Goal: Task Accomplishment & Management: Use online tool/utility

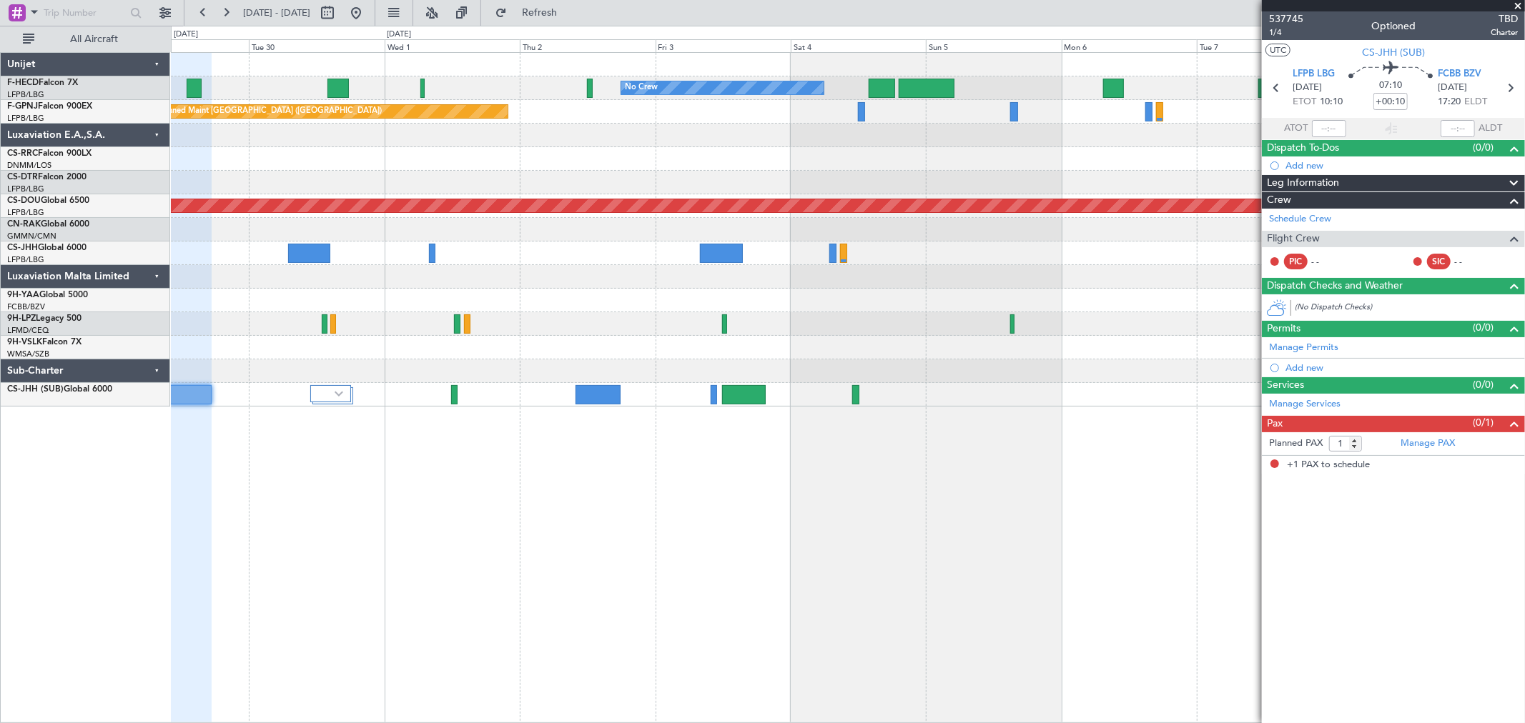
click at [309, 258] on div at bounding box center [309, 253] width 43 height 19
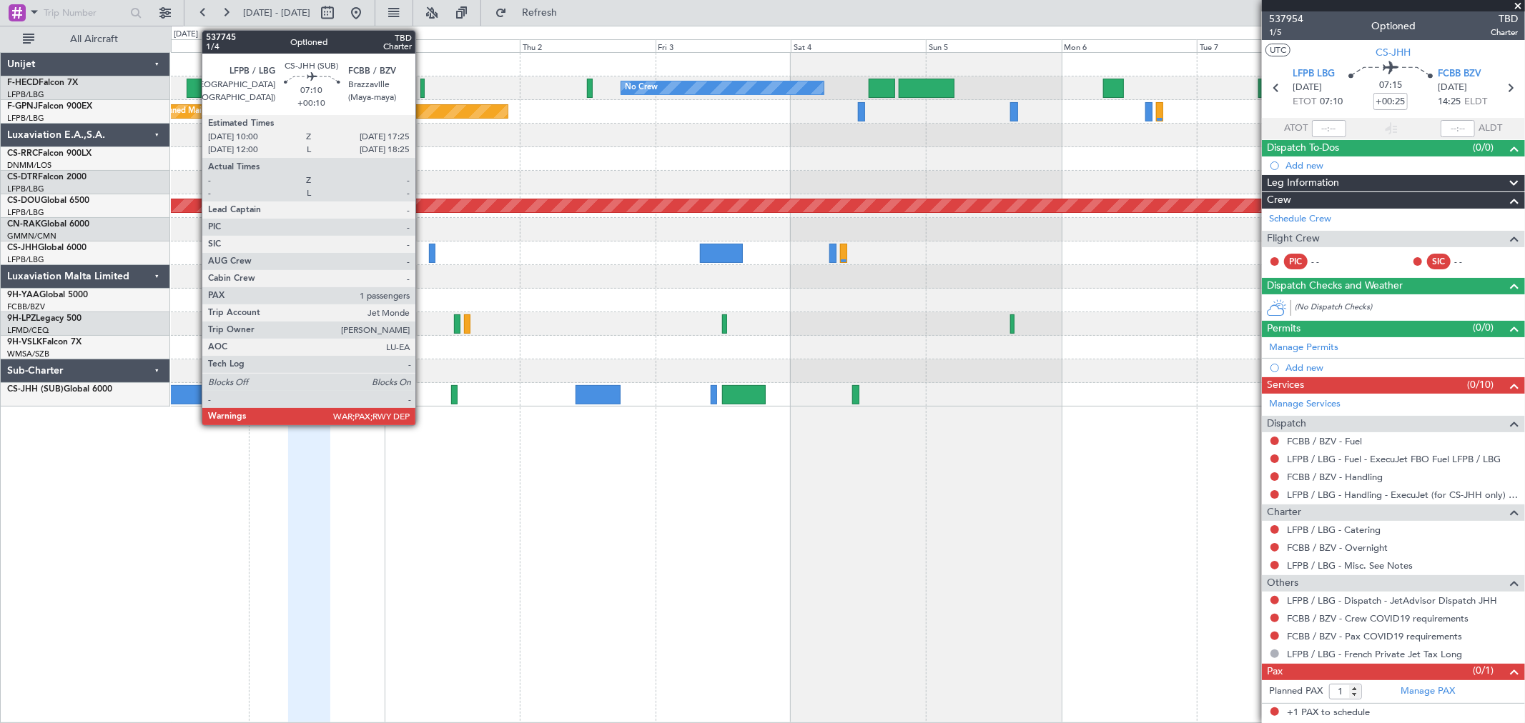
click at [195, 398] on div at bounding box center [190, 394] width 42 height 19
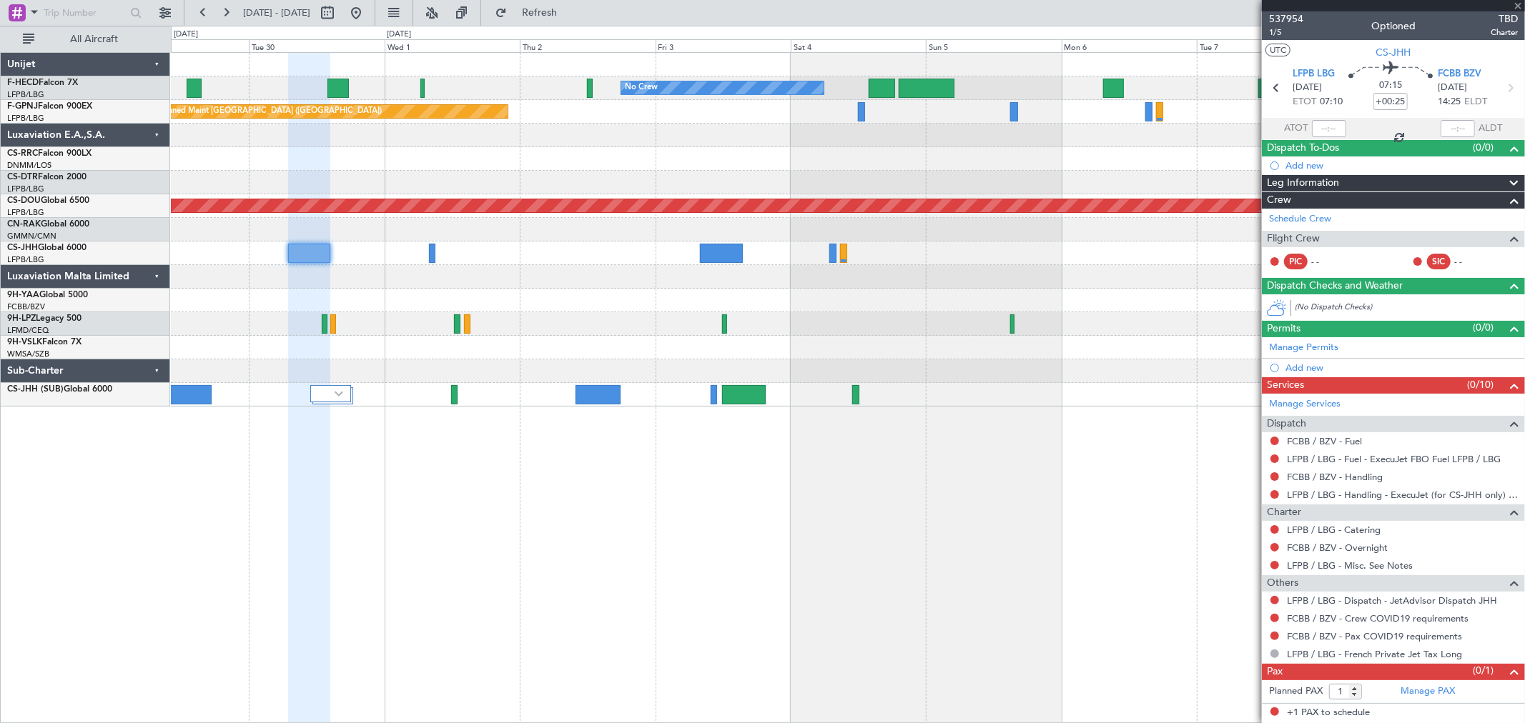
click at [195, 398] on div at bounding box center [190, 394] width 42 height 19
type input "+00:10"
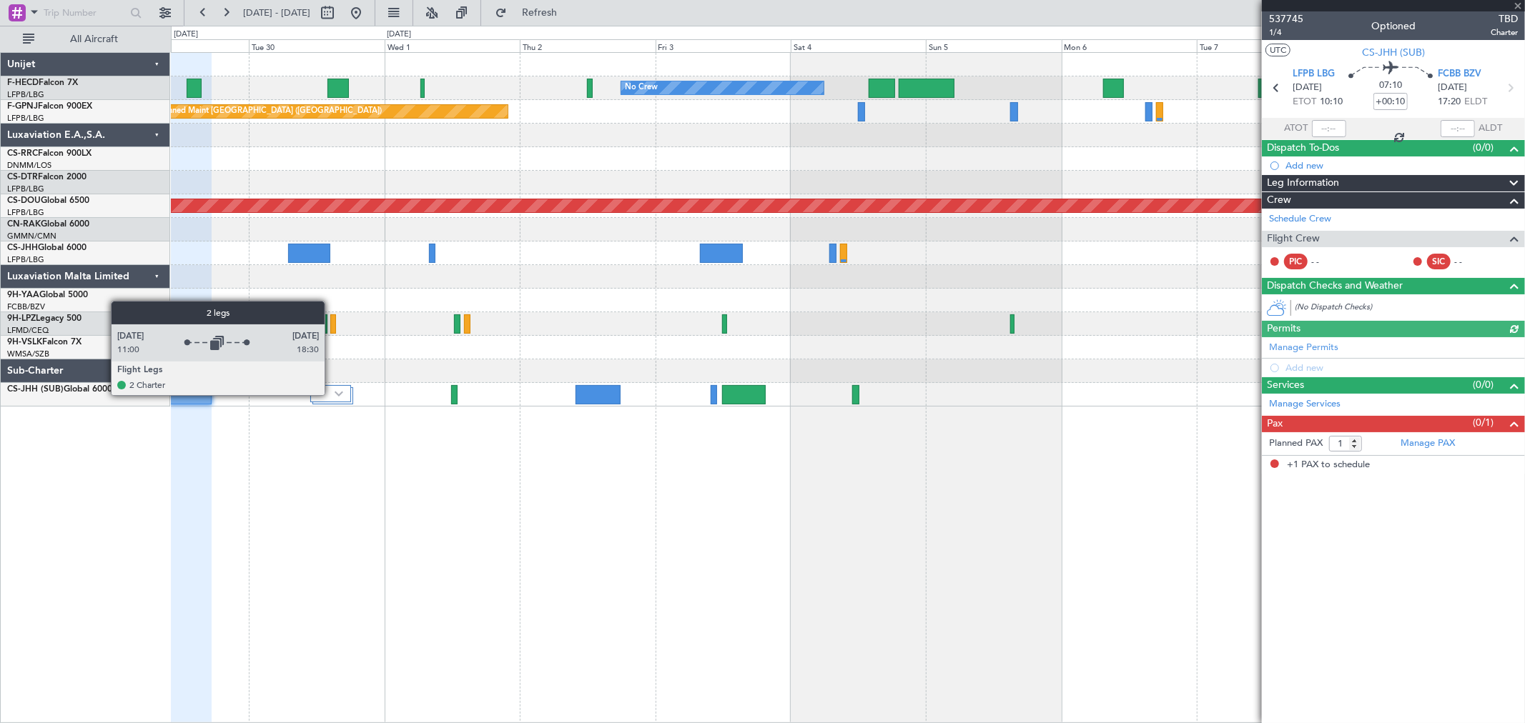
click at [332, 395] on div at bounding box center [330, 393] width 41 height 17
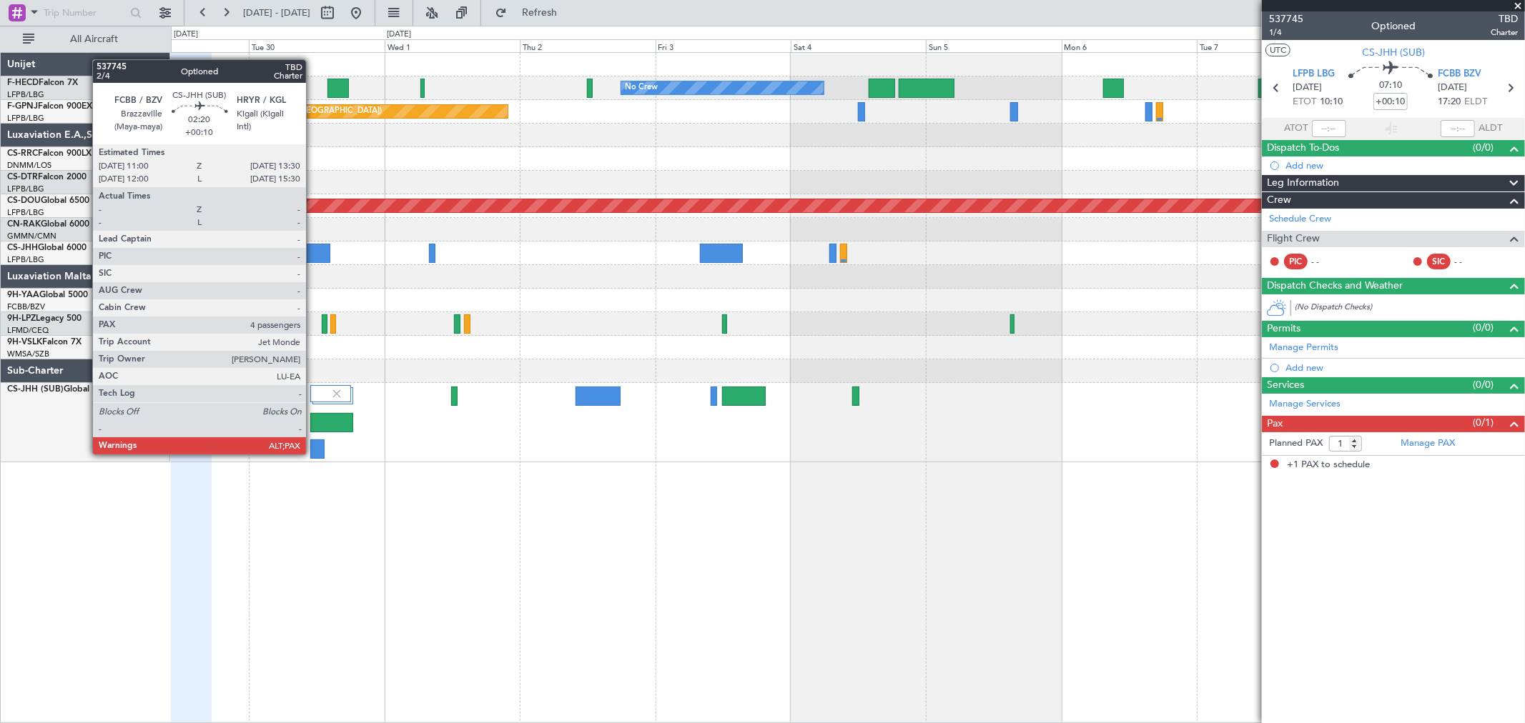
click at [313, 453] on div at bounding box center [317, 449] width 14 height 19
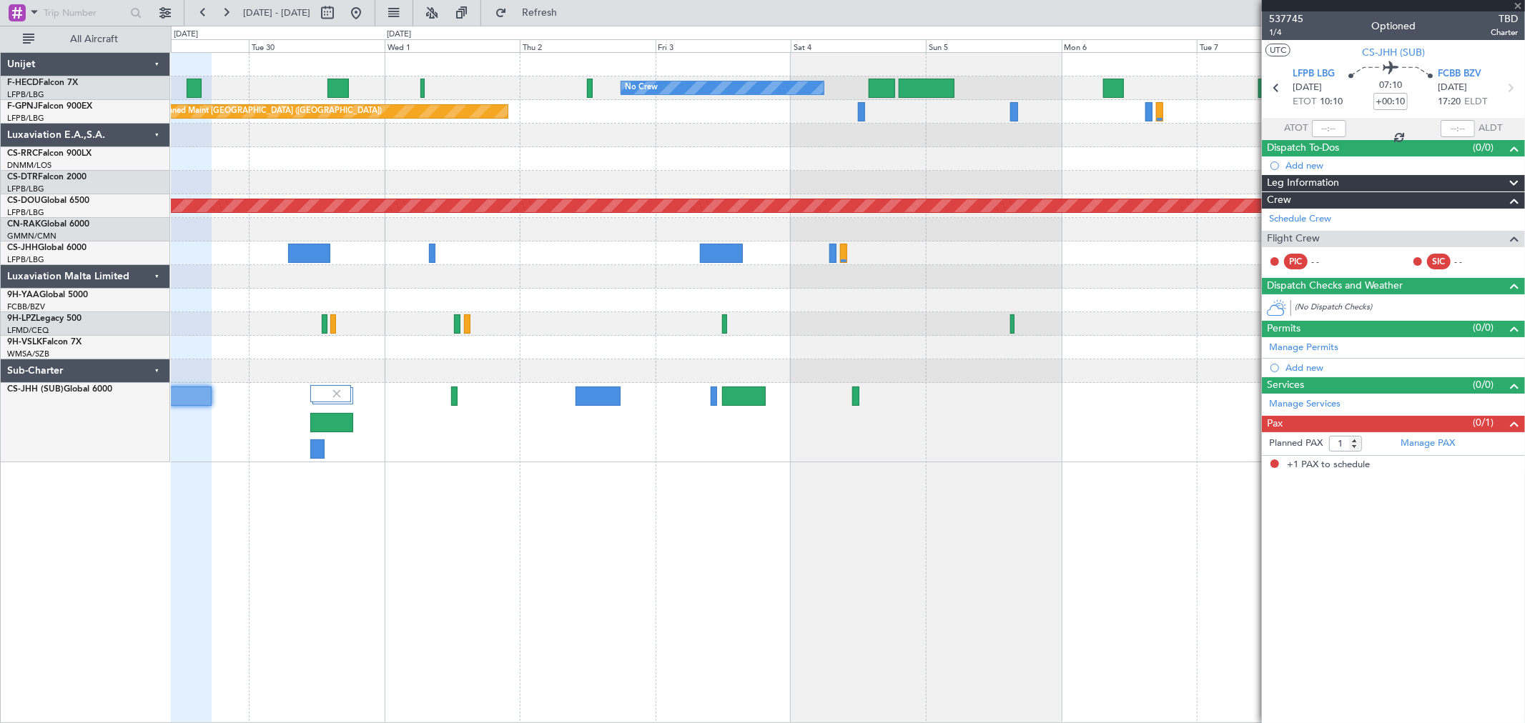
type input "4"
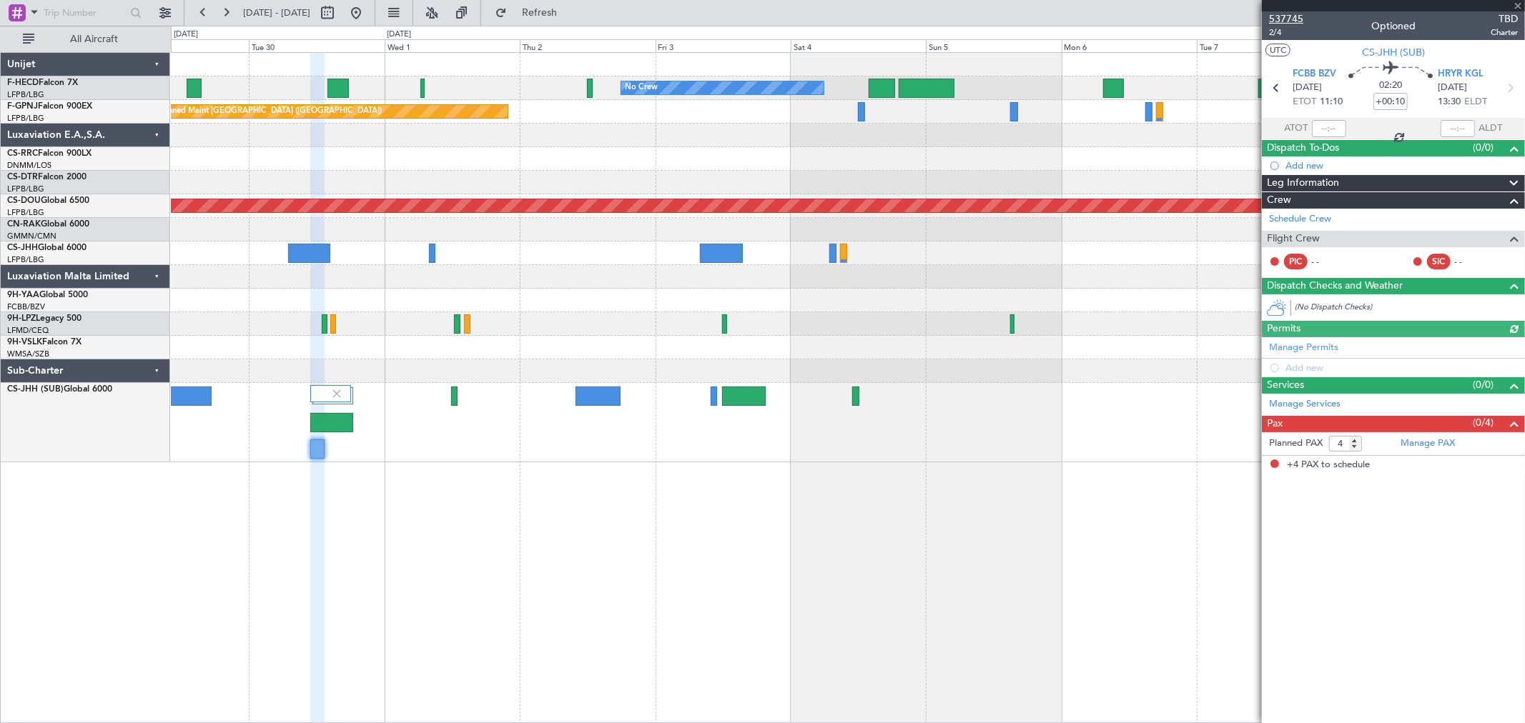
click at [1219, 17] on span "537745" at bounding box center [1286, 18] width 34 height 15
click at [574, 4] on button "Refresh" at bounding box center [531, 12] width 86 height 23
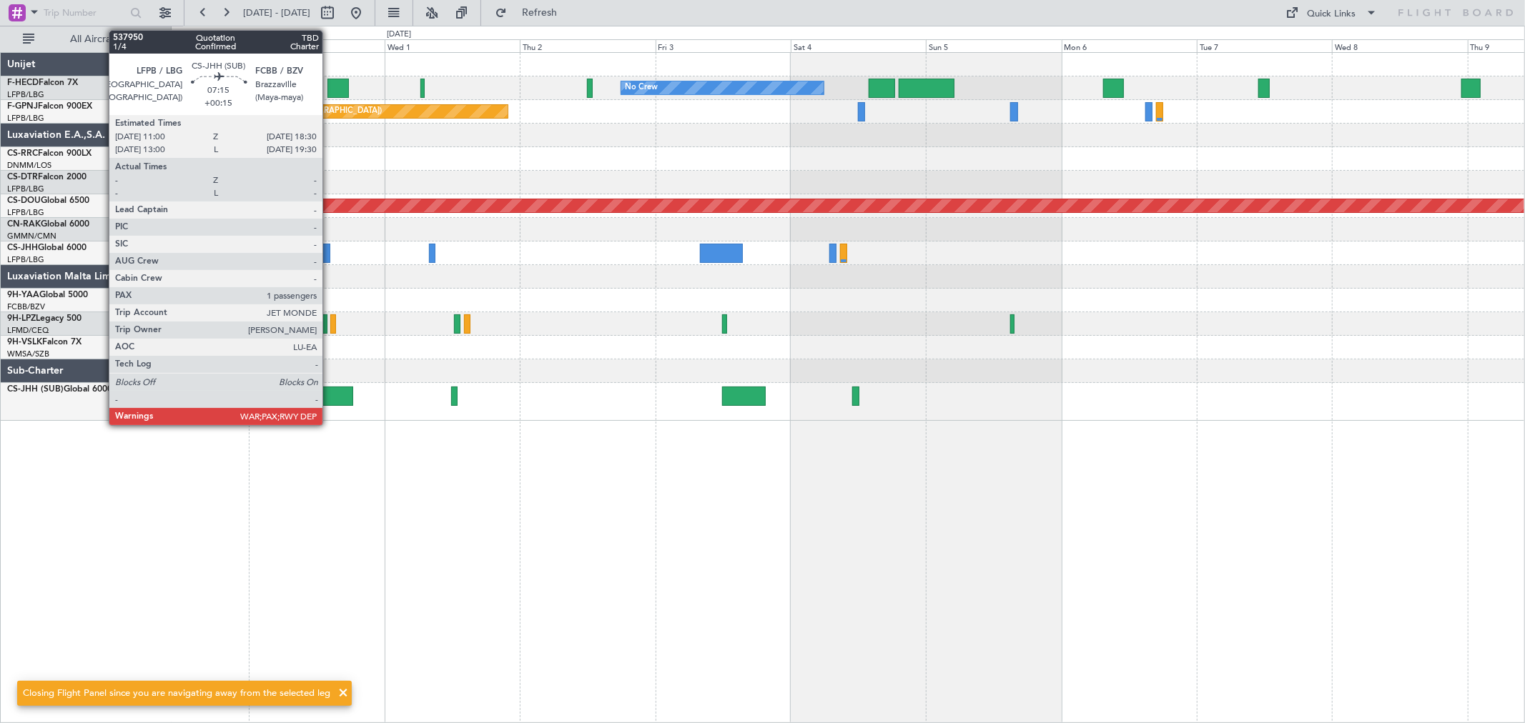
click at [330, 390] on div at bounding box center [331, 396] width 43 height 19
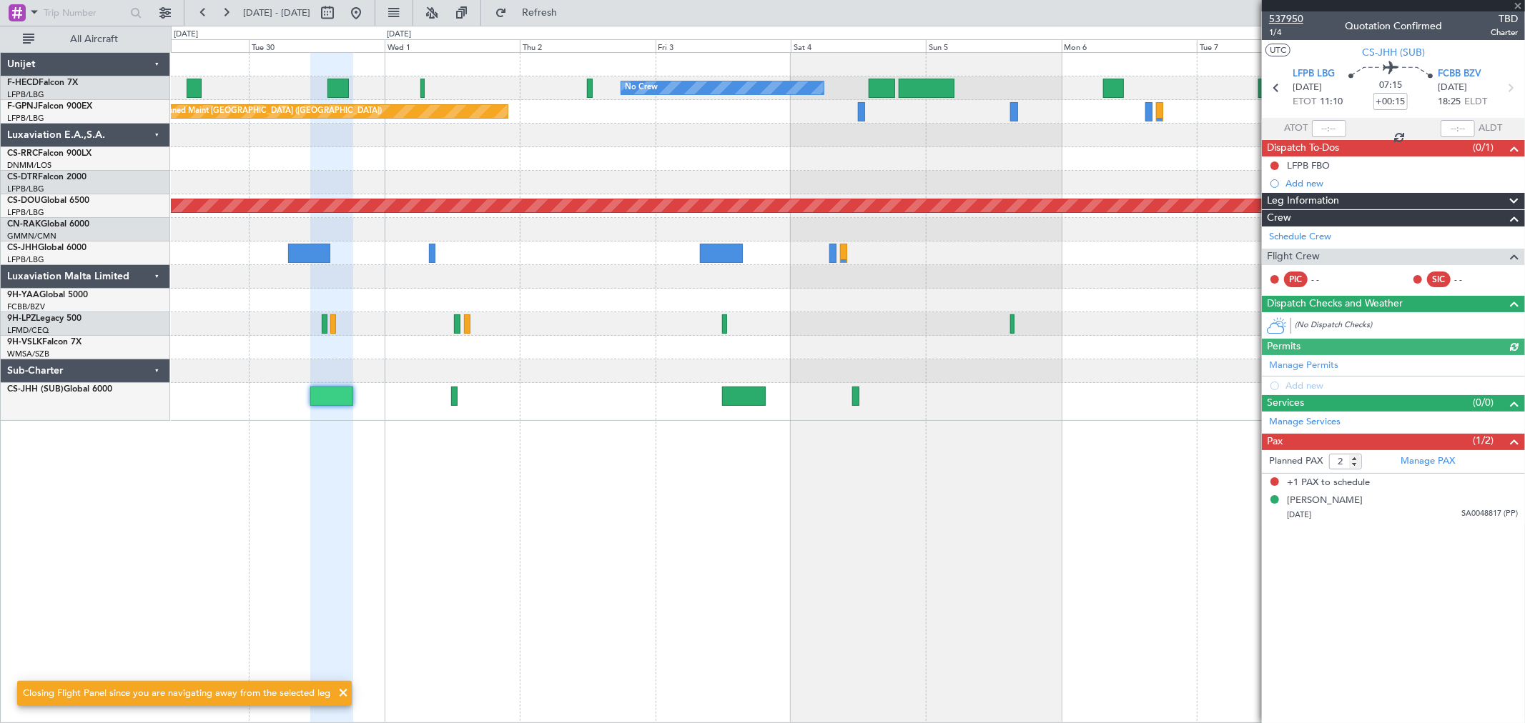
click at [1219, 17] on span "537950" at bounding box center [1286, 18] width 34 height 15
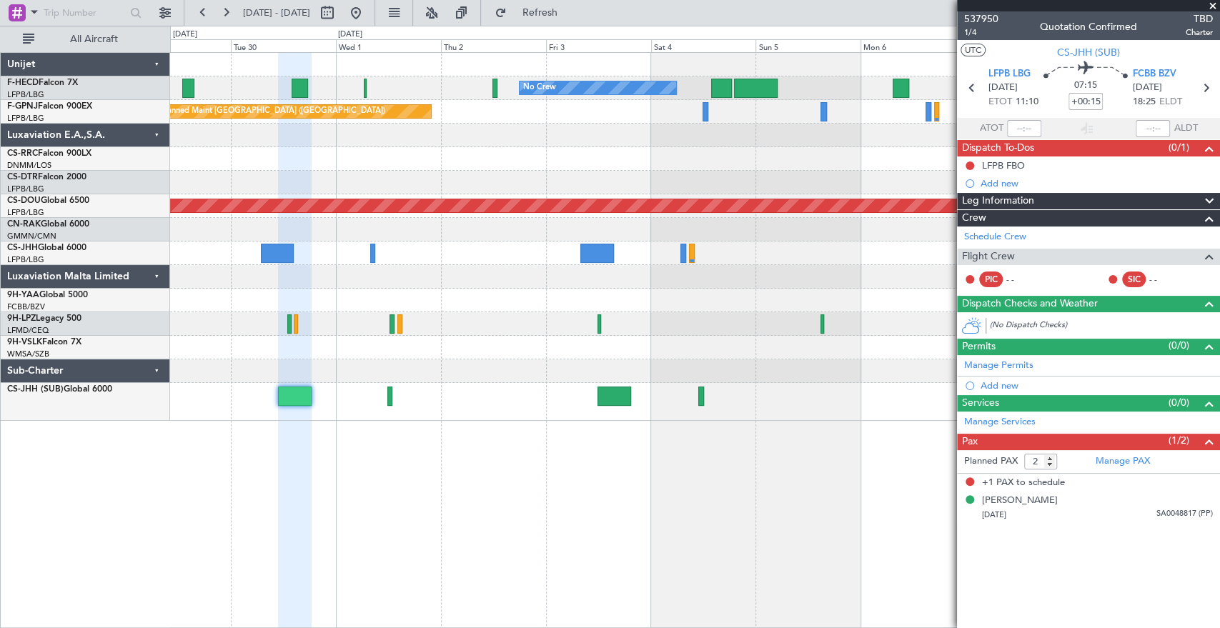
click at [869, 188] on div "Planned Maint Nice ([GEOGRAPHIC_DATA])" at bounding box center [694, 183] width 1049 height 24
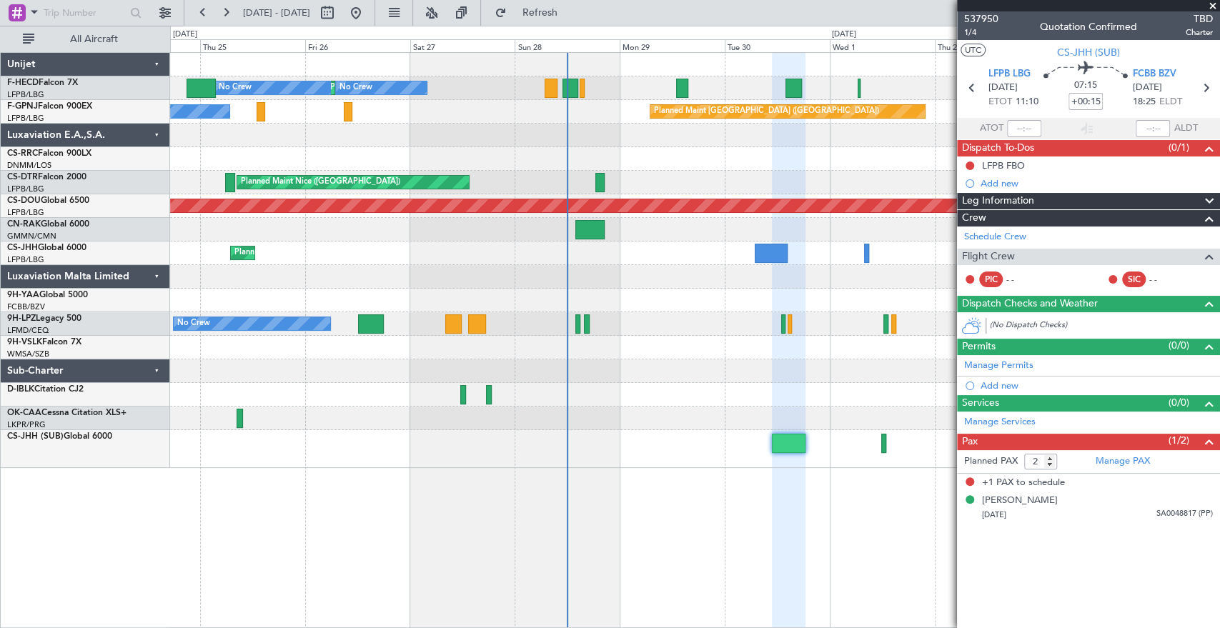
click at [612, 174] on div "No Crew No Crew Planned Maint Paris (Le Bourget) No Crew Planned Maint Paris (L…" at bounding box center [694, 260] width 1049 height 415
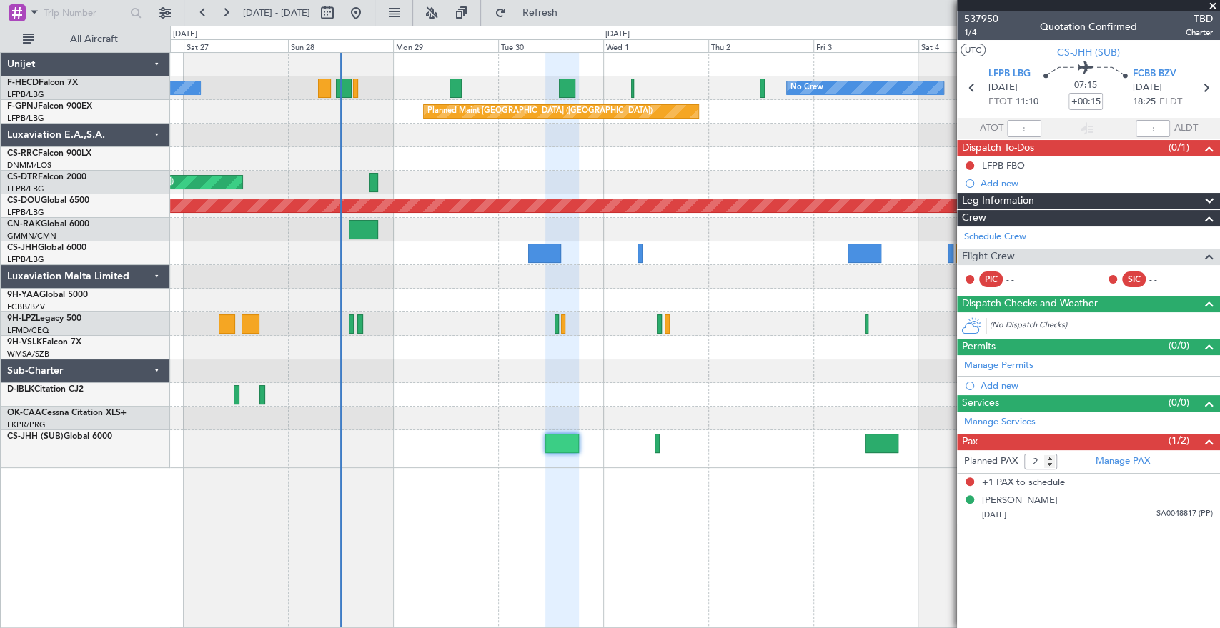
click at [398, 187] on div "Planned Maint Nice ([GEOGRAPHIC_DATA])" at bounding box center [694, 183] width 1049 height 24
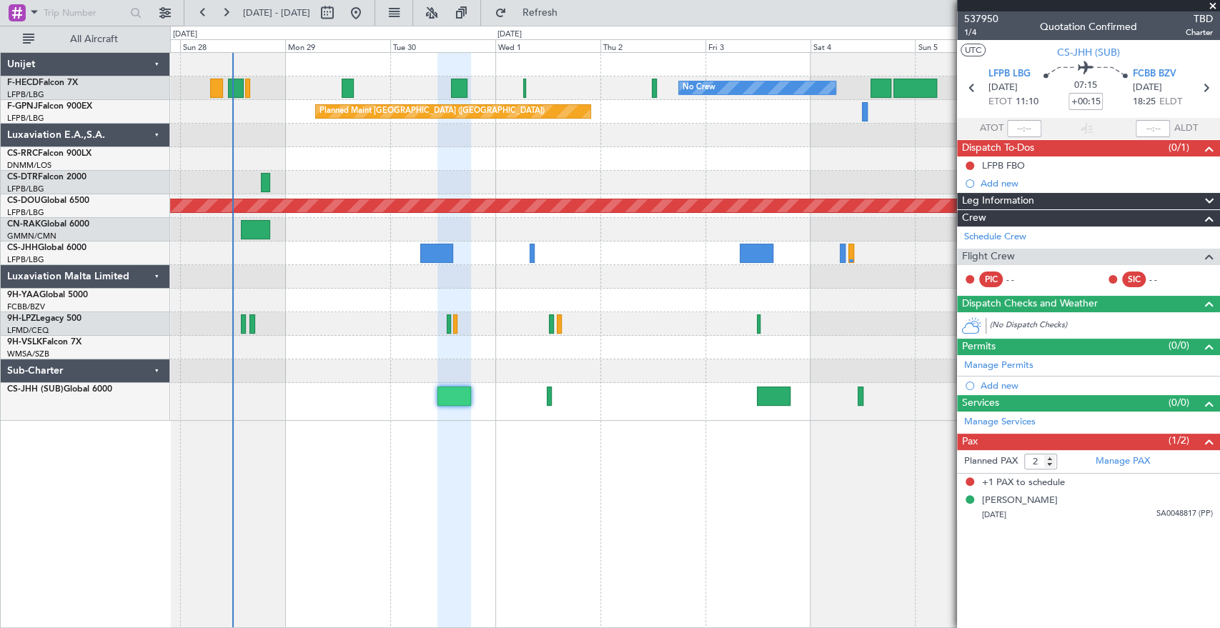
click at [620, 159] on div at bounding box center [694, 159] width 1049 height 24
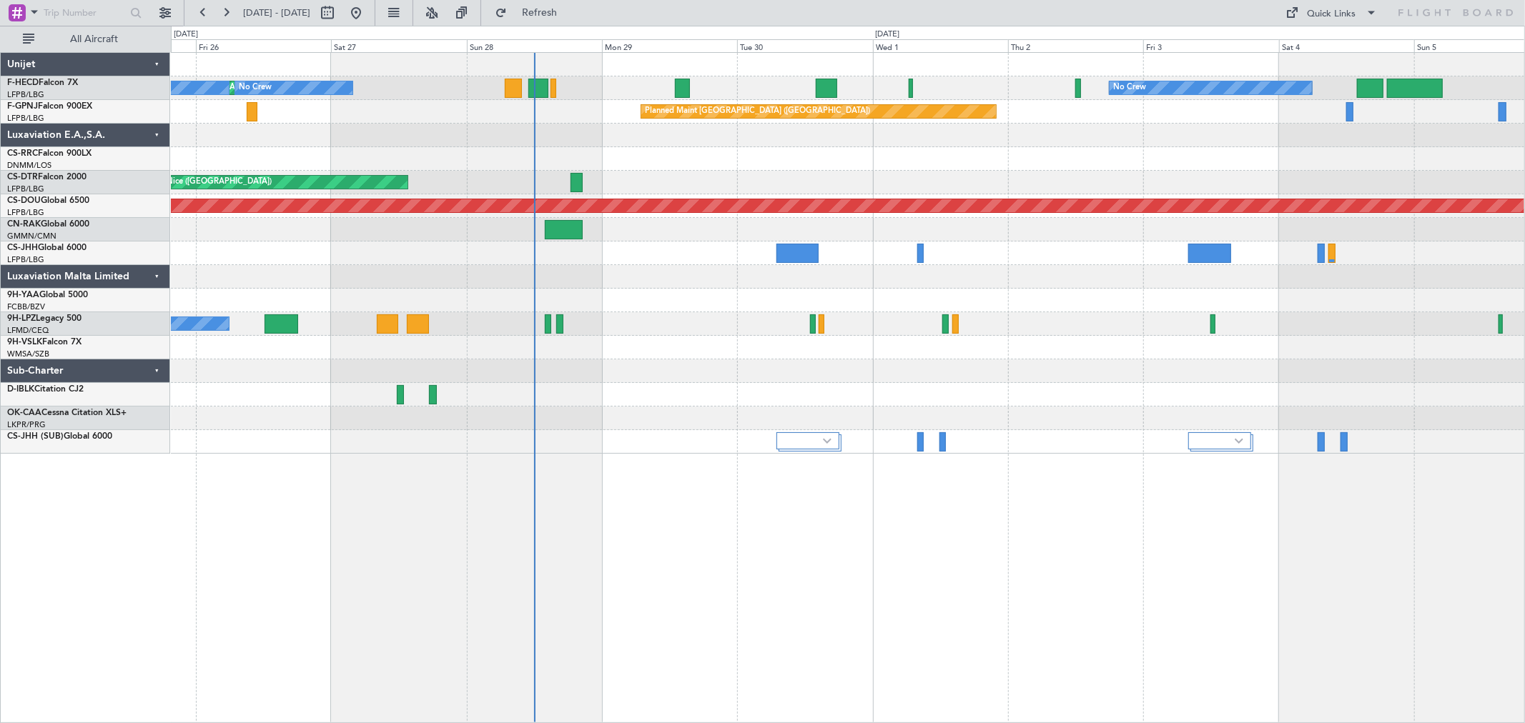
click at [507, 229] on div "Planned Maint Paris (Le Bourget) No Crew No Crew No Crew Planned Maint Paris (L…" at bounding box center [847, 253] width 1353 height 401
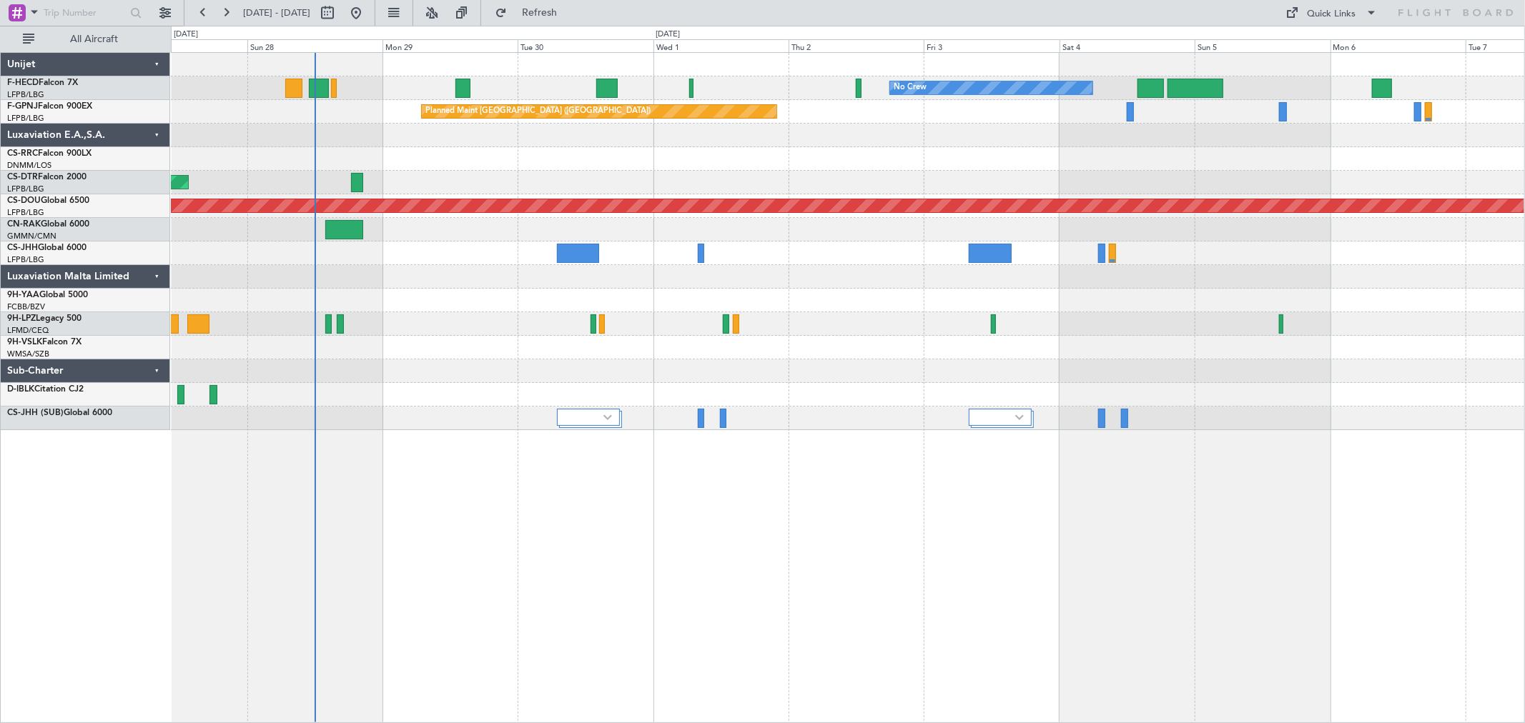
click at [395, 162] on div at bounding box center [847, 159] width 1353 height 24
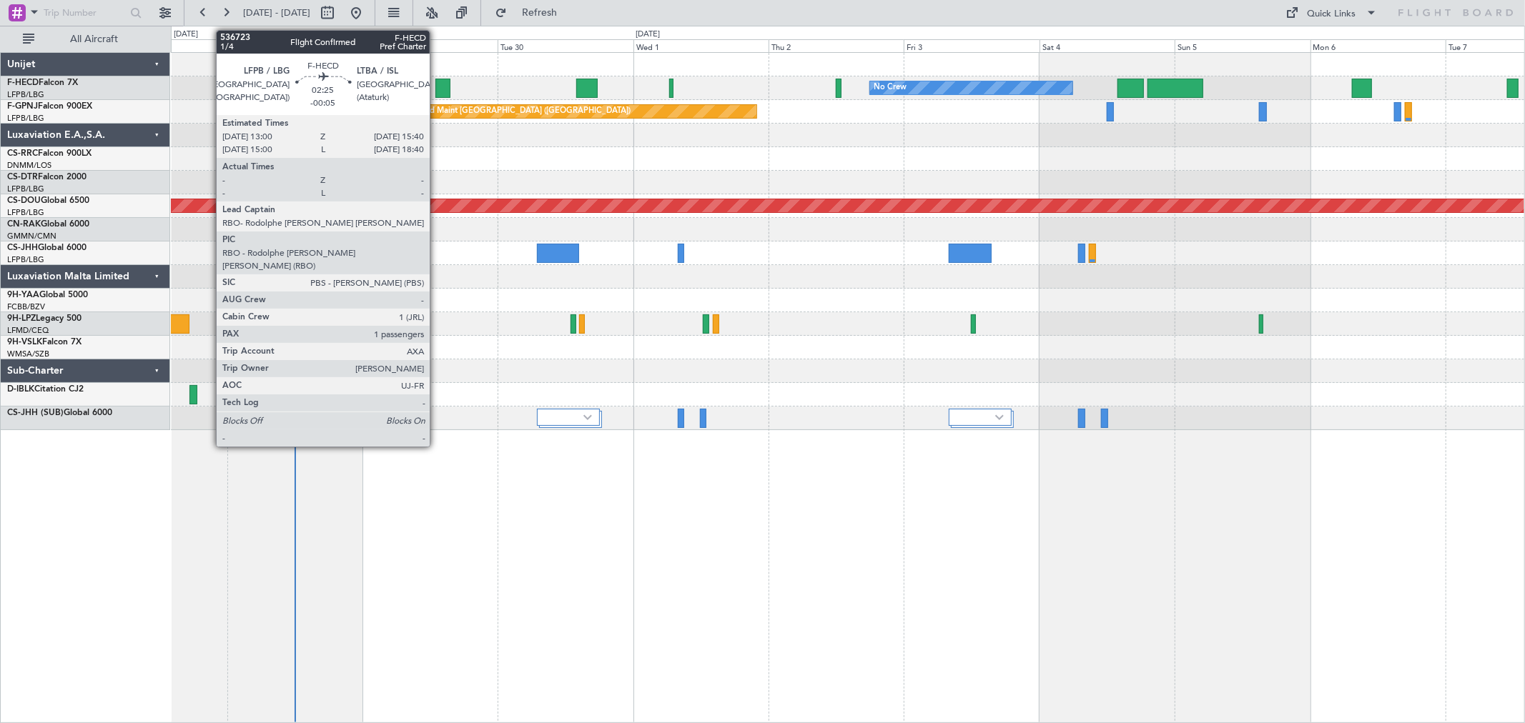
click at [437, 79] on div at bounding box center [443, 88] width 16 height 19
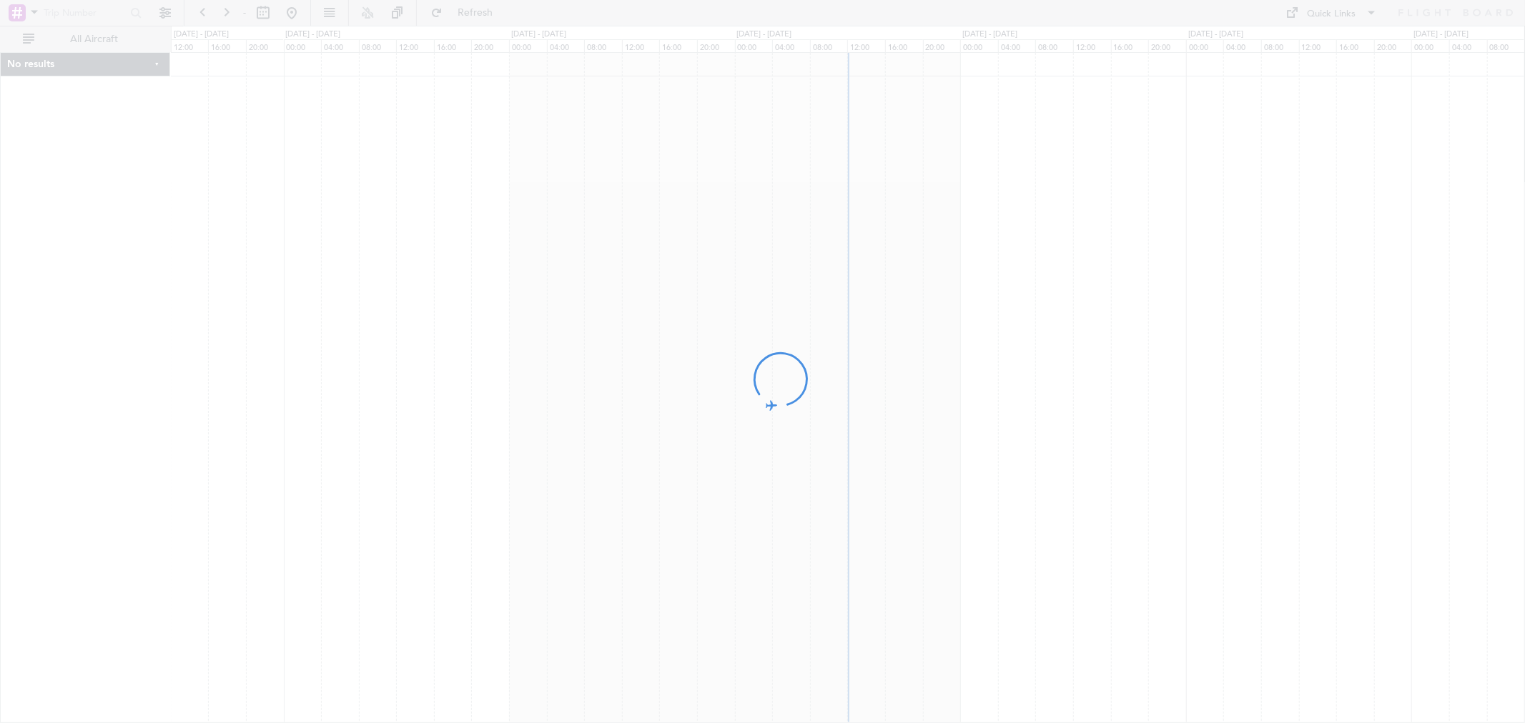
drag, startPoint x: 0, startPoint y: 0, endPoint x: 585, endPoint y: 63, distance: 588.0
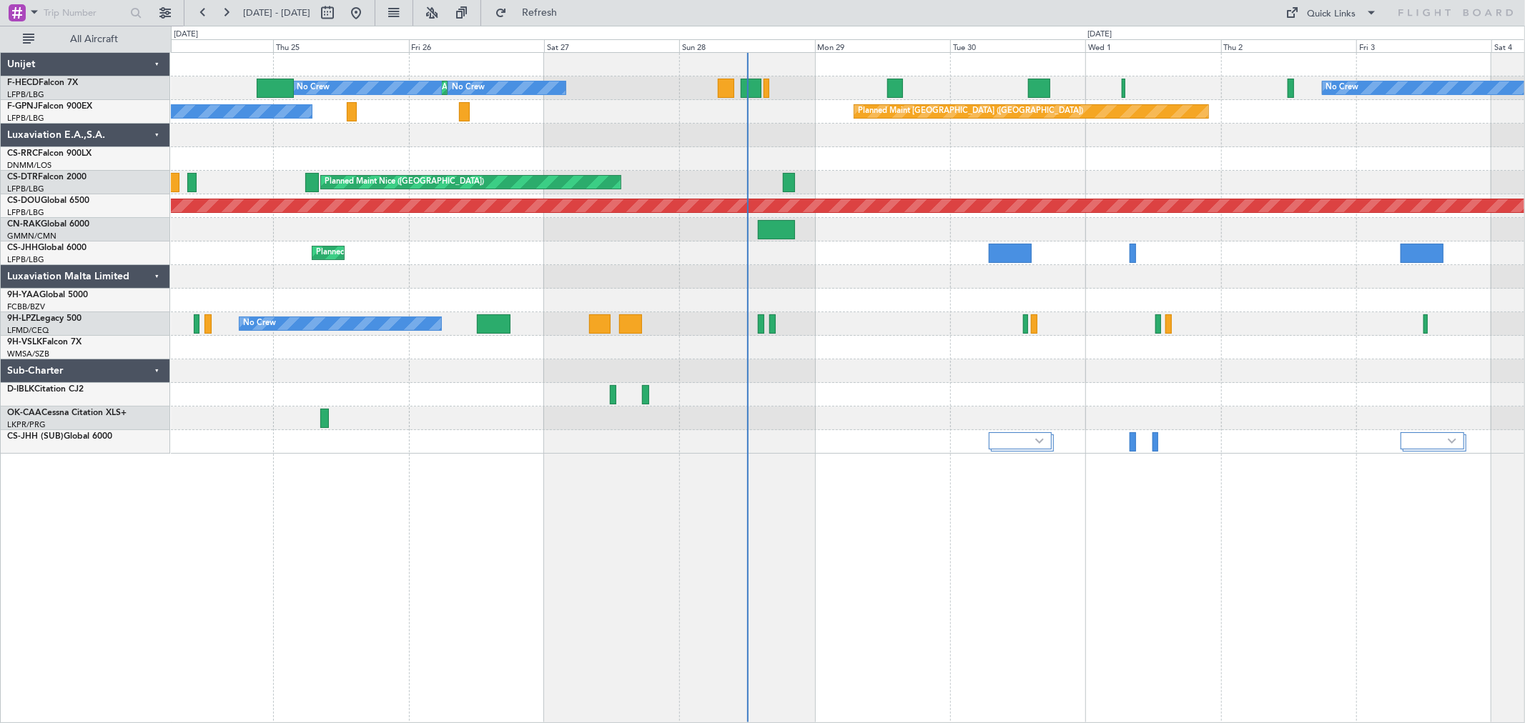
click at [732, 286] on div "Planned Maint [GEOGRAPHIC_DATA] ([GEOGRAPHIC_DATA]) No Crew No Crew No Crew Pla…" at bounding box center [847, 253] width 1353 height 401
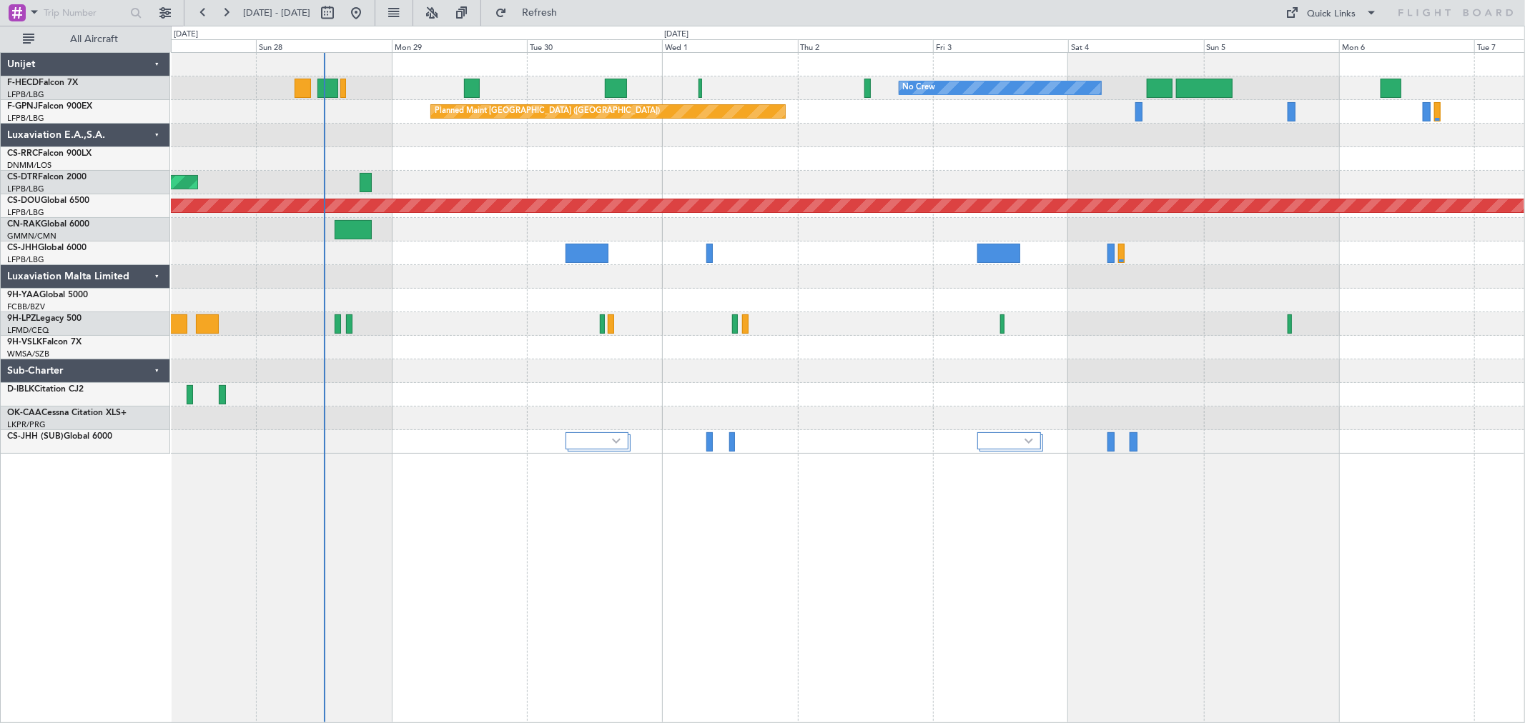
click at [727, 327] on div "No Crew No Crew Planned Maint [GEOGRAPHIC_DATA] ([GEOGRAPHIC_DATA]) No Crew Pla…" at bounding box center [847, 253] width 1353 height 401
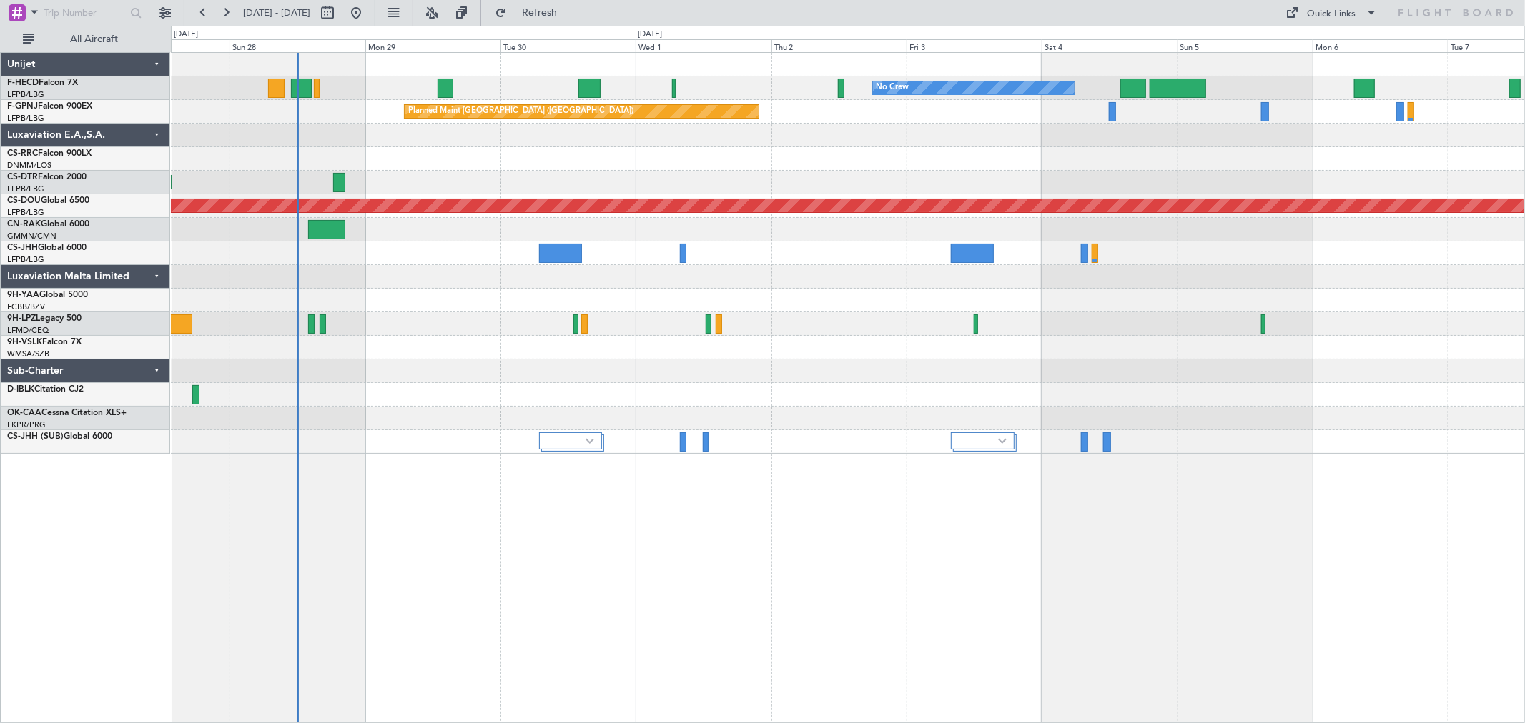
click at [548, 358] on div at bounding box center [847, 348] width 1353 height 24
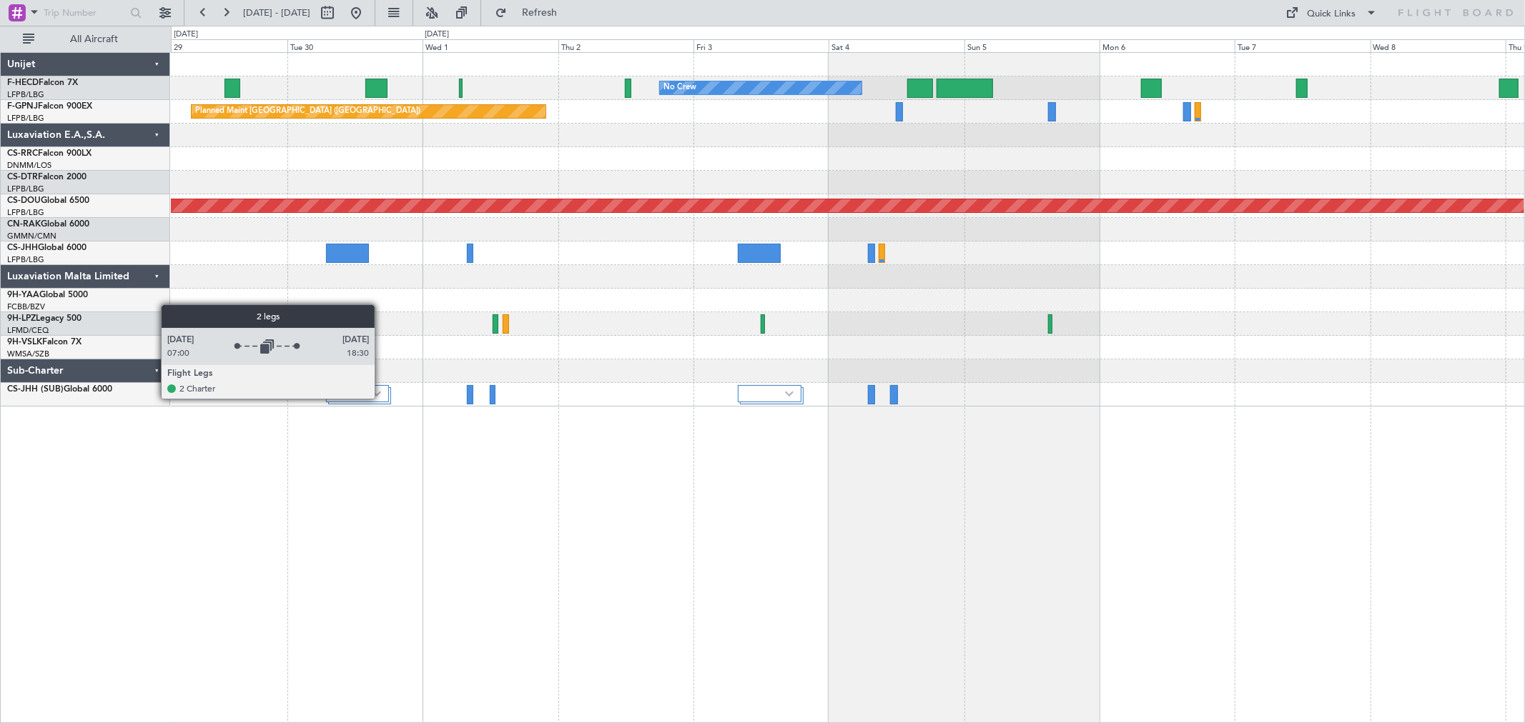
click at [382, 398] on div at bounding box center [357, 393] width 63 height 17
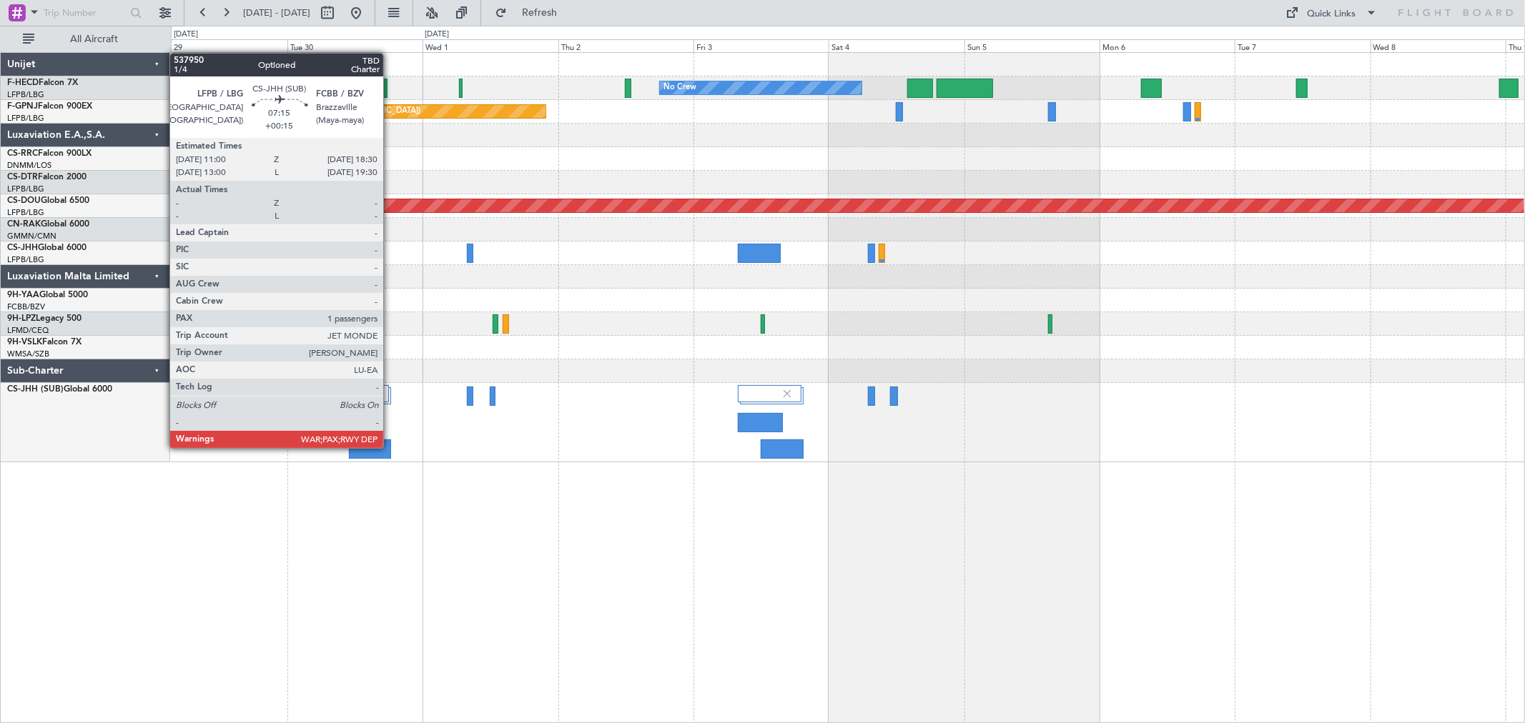
click at [372, 447] on div at bounding box center [370, 449] width 43 height 19
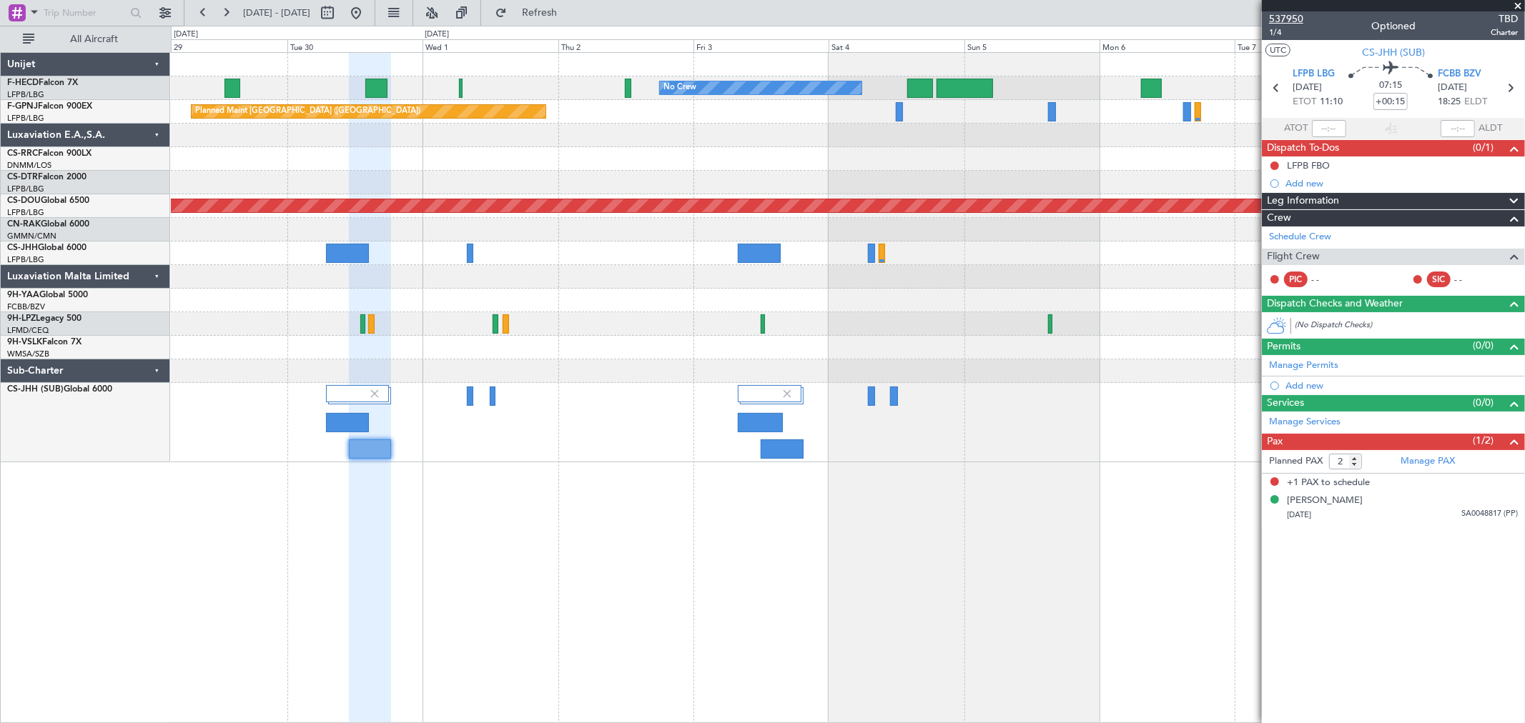
click at [1299, 11] on span "537950" at bounding box center [1286, 18] width 34 height 15
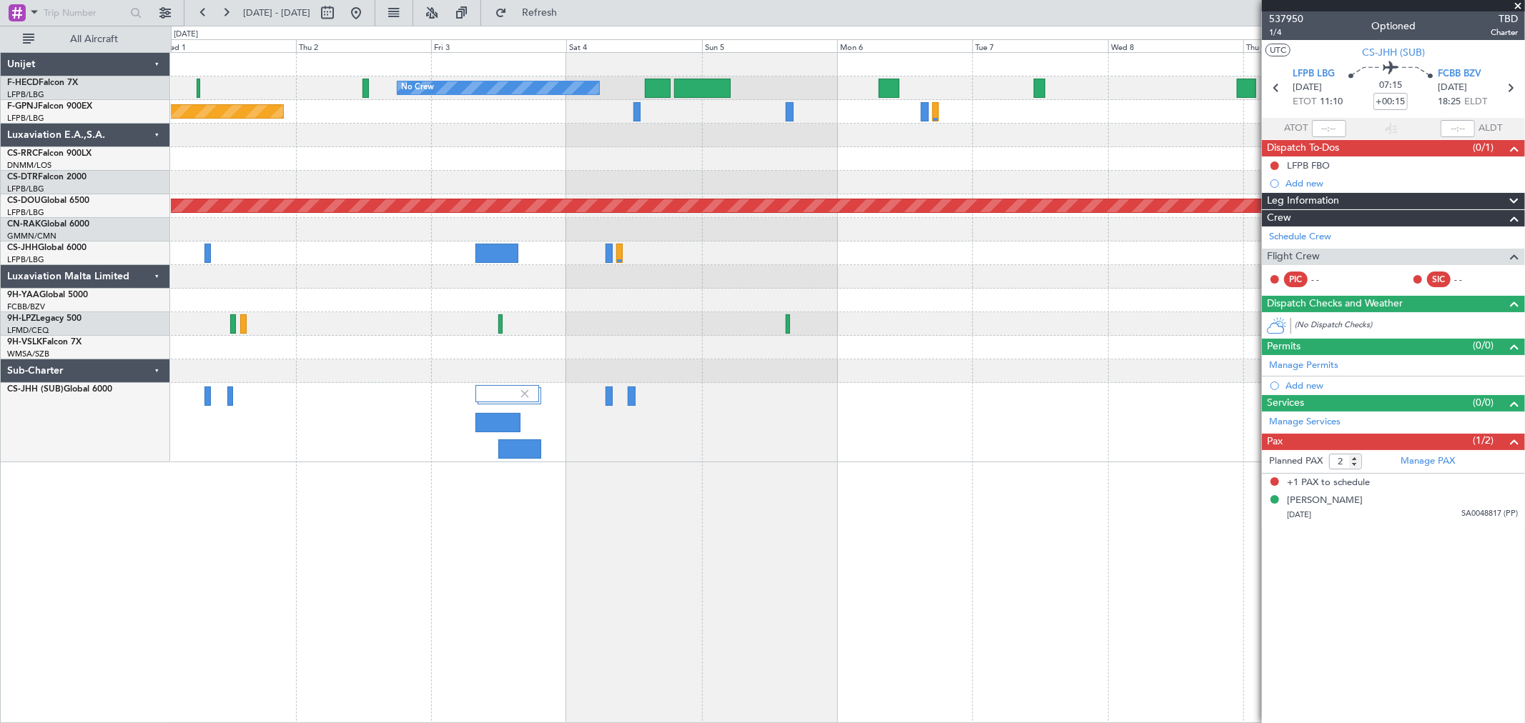
click at [597, 415] on div "No Crew No Crew Planned Maint [GEOGRAPHIC_DATA] ([GEOGRAPHIC_DATA]) Planned Mai…" at bounding box center [847, 258] width 1353 height 410
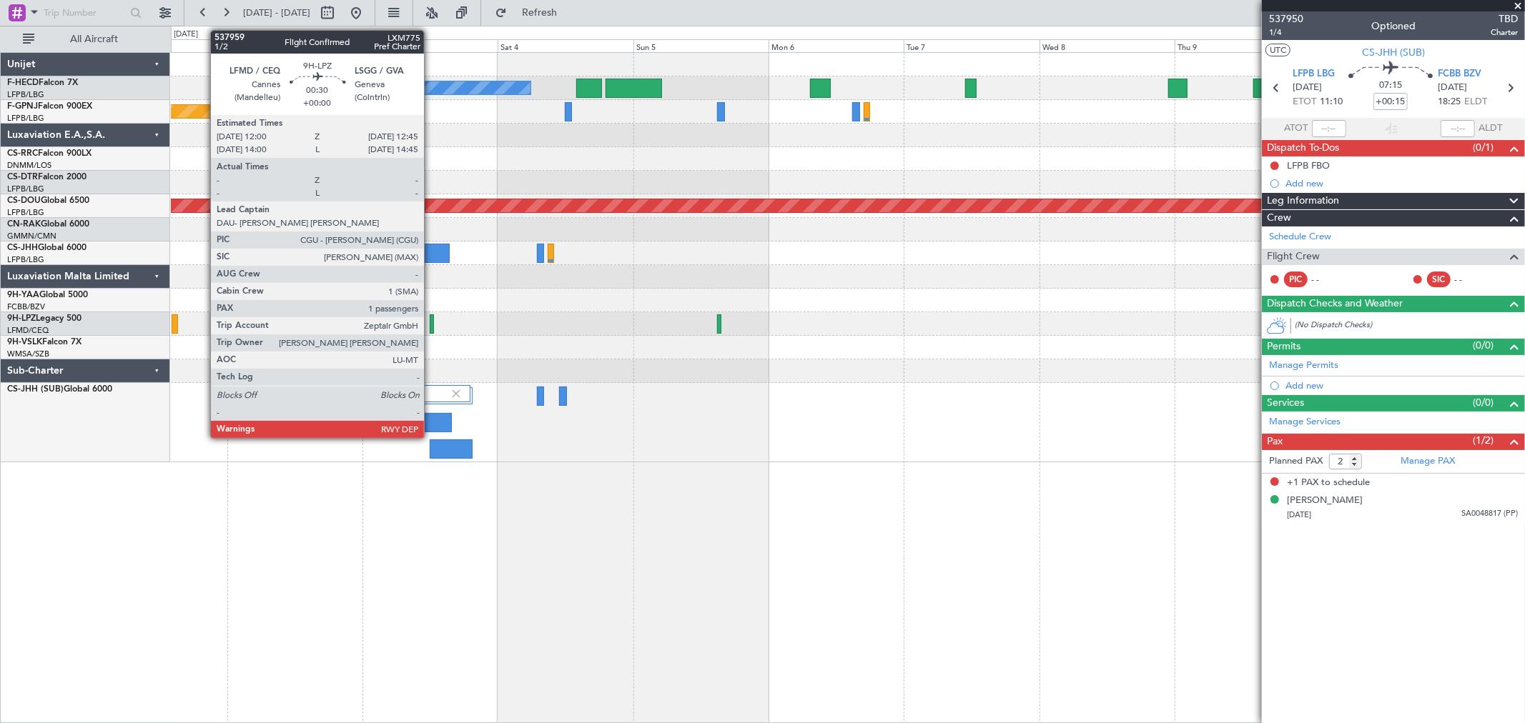
click at [431, 322] on div at bounding box center [432, 323] width 4 height 19
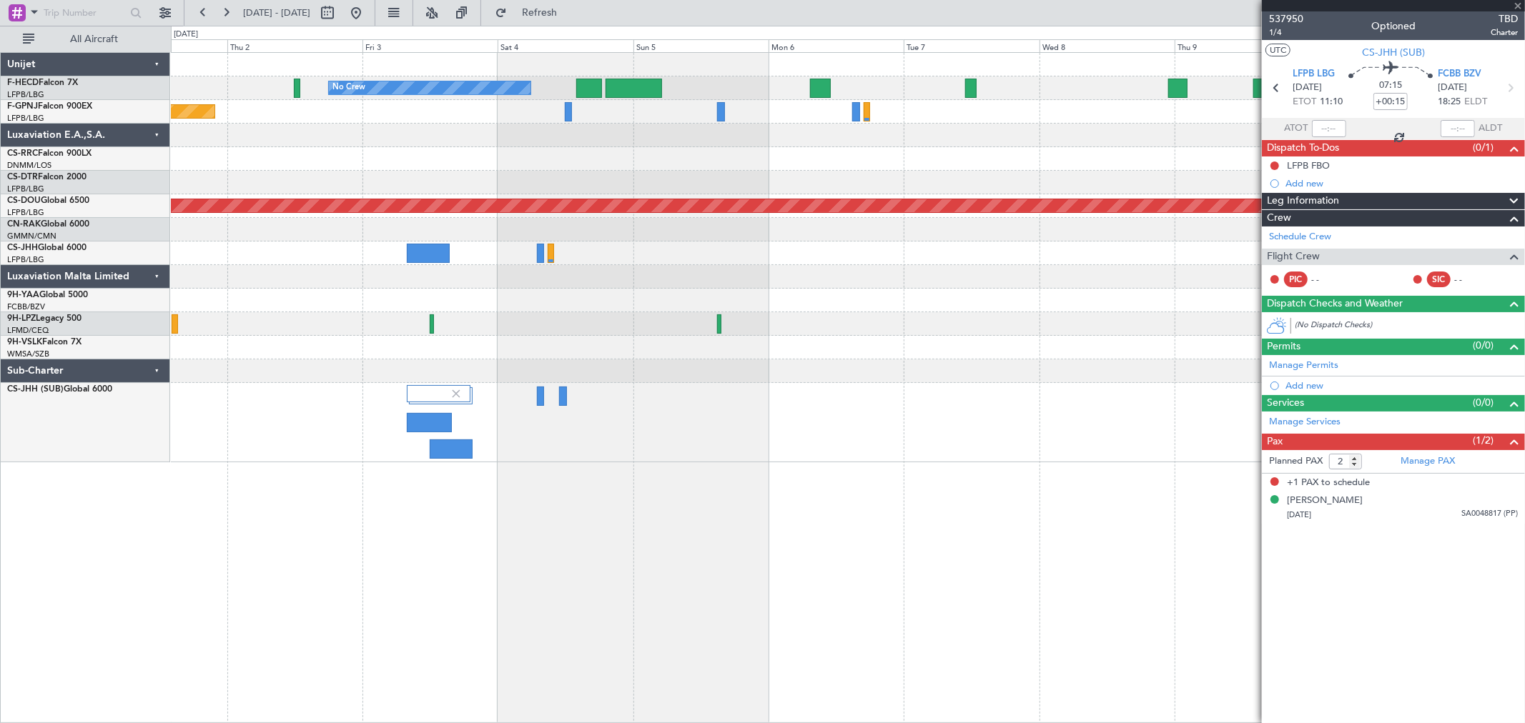
type input "1"
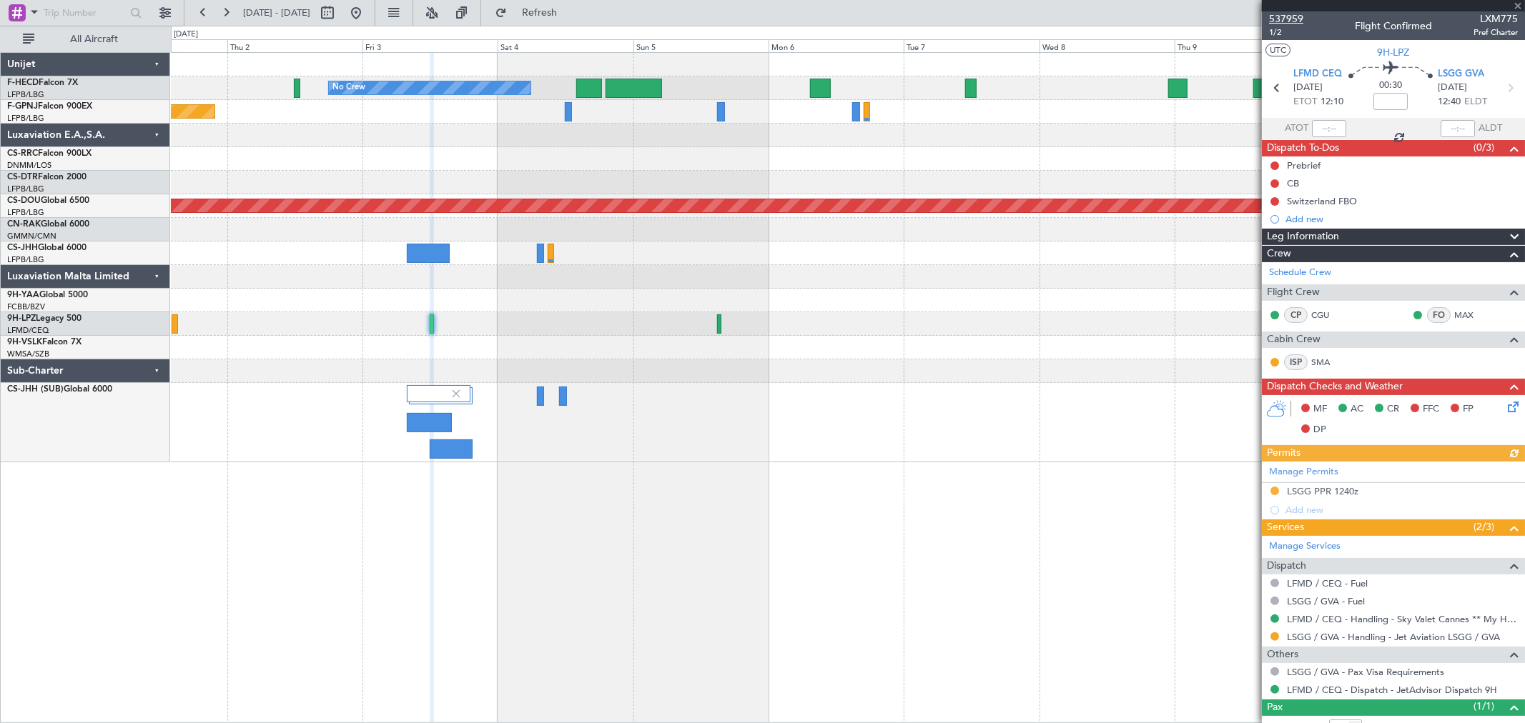
click at [1290, 16] on span "537959" at bounding box center [1286, 18] width 34 height 15
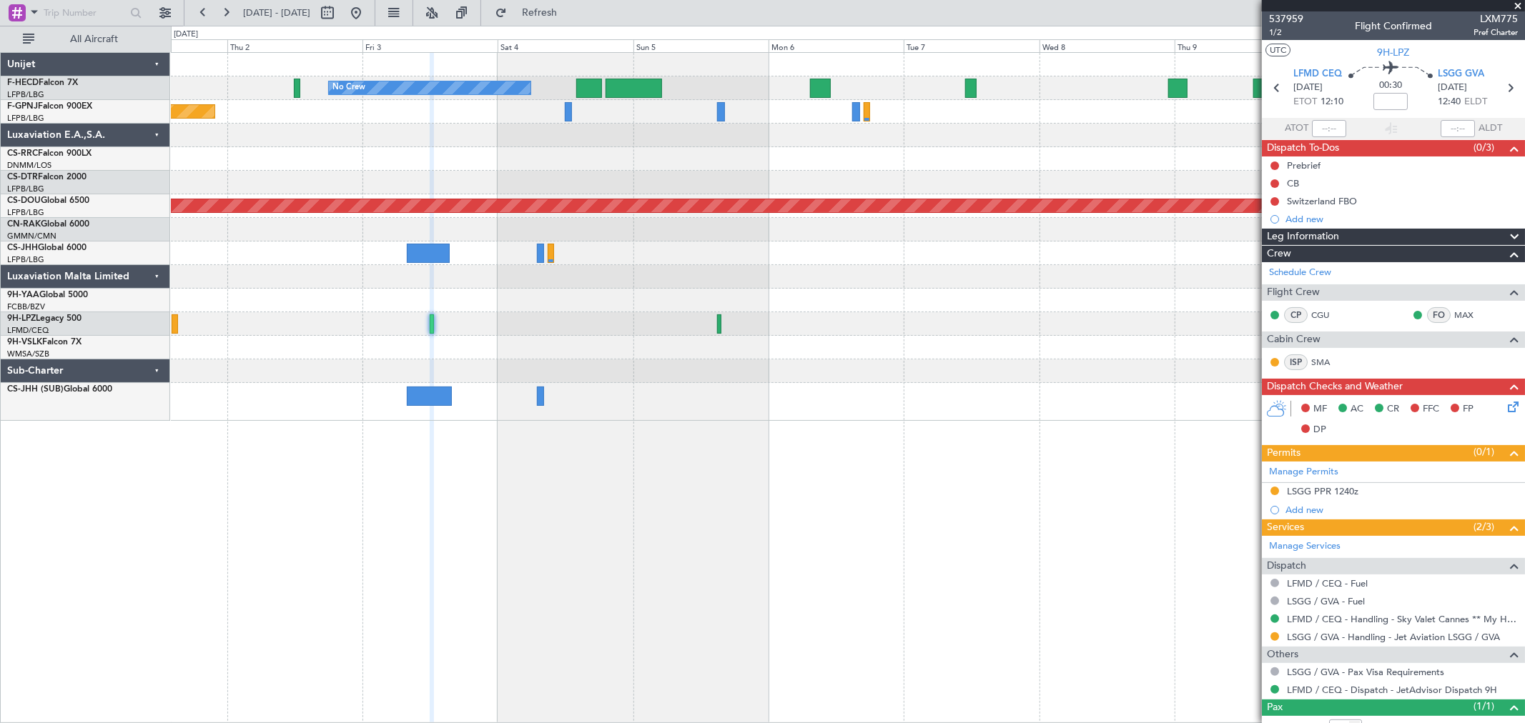
click at [435, 322] on div at bounding box center [847, 324] width 1353 height 24
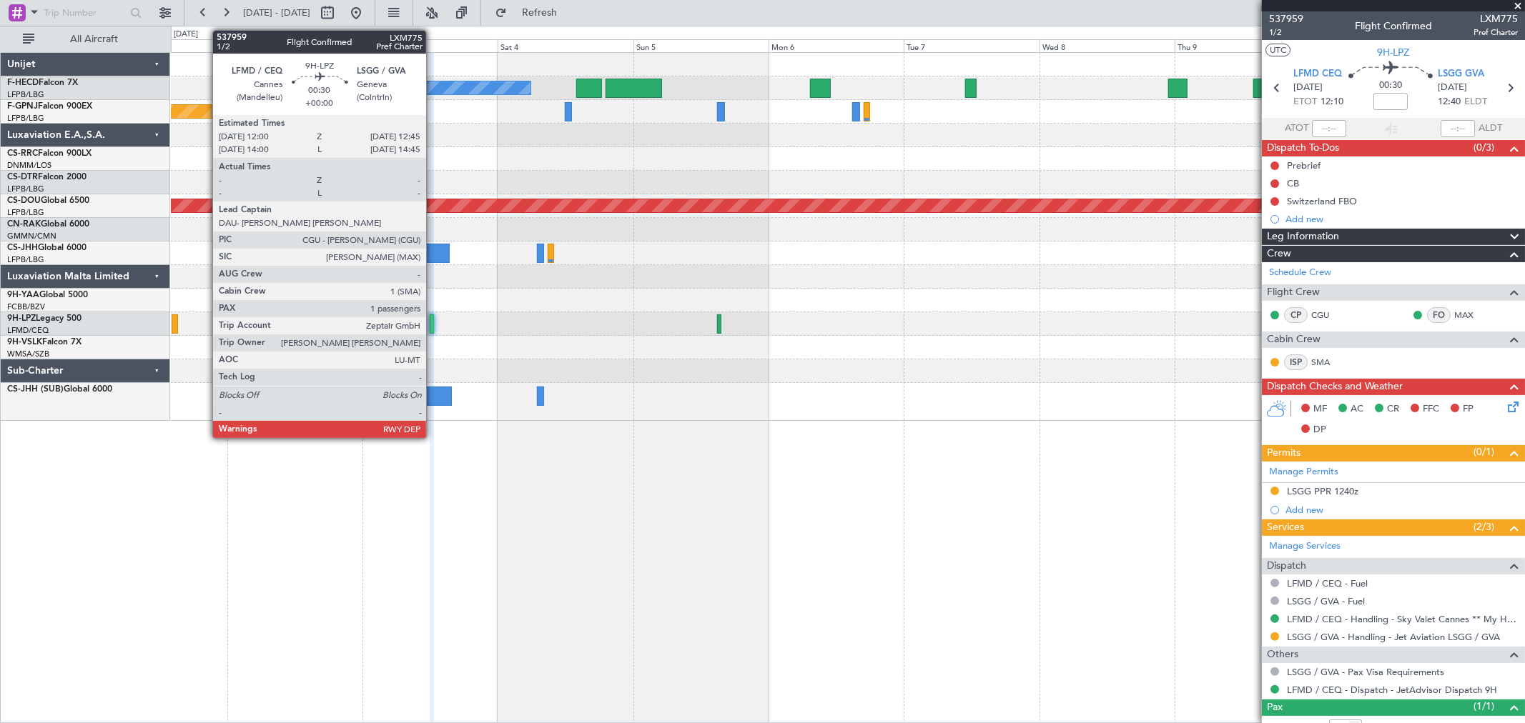
click at [433, 322] on div at bounding box center [432, 323] width 4 height 19
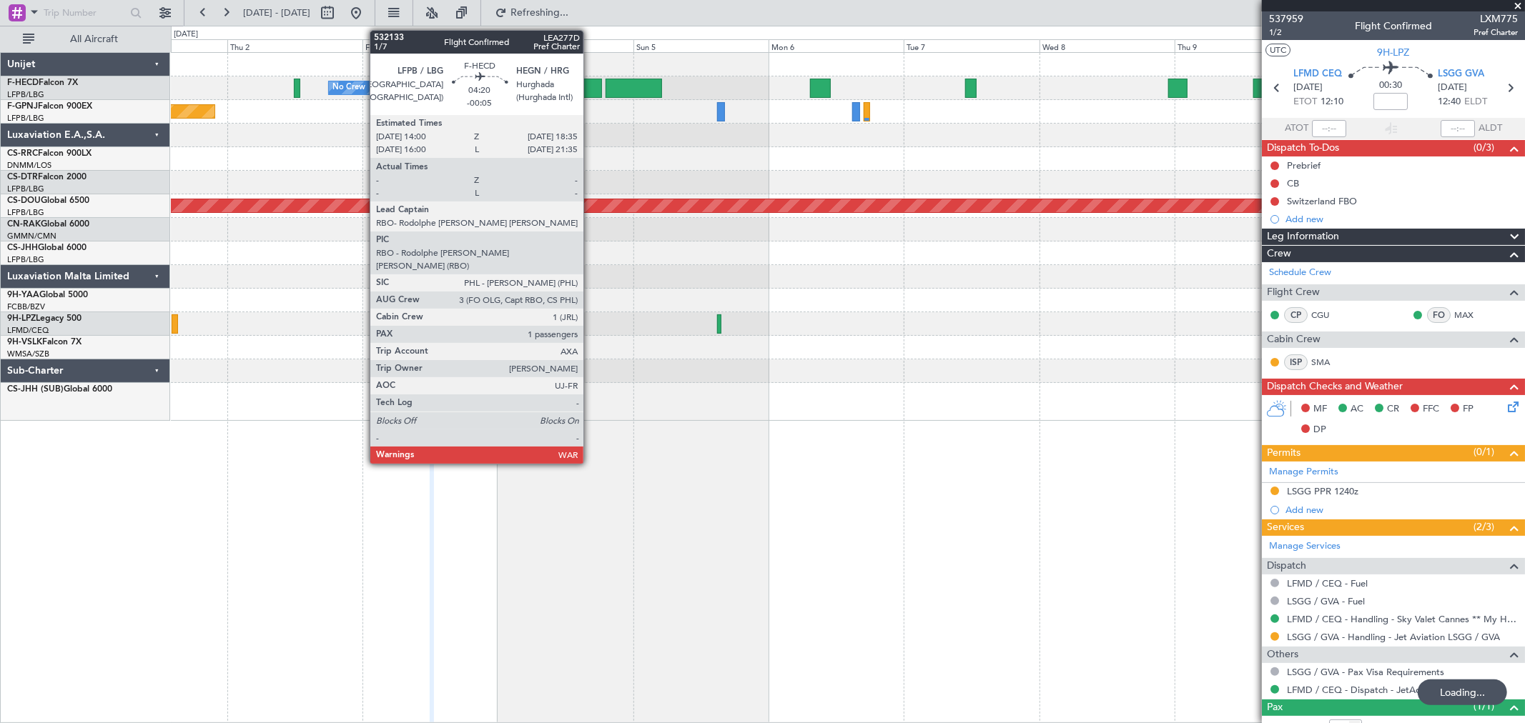
click at [802, 201] on div "No Crew No Crew Planned Maint [GEOGRAPHIC_DATA] ([GEOGRAPHIC_DATA]) Planned Mai…" at bounding box center [847, 237] width 1353 height 368
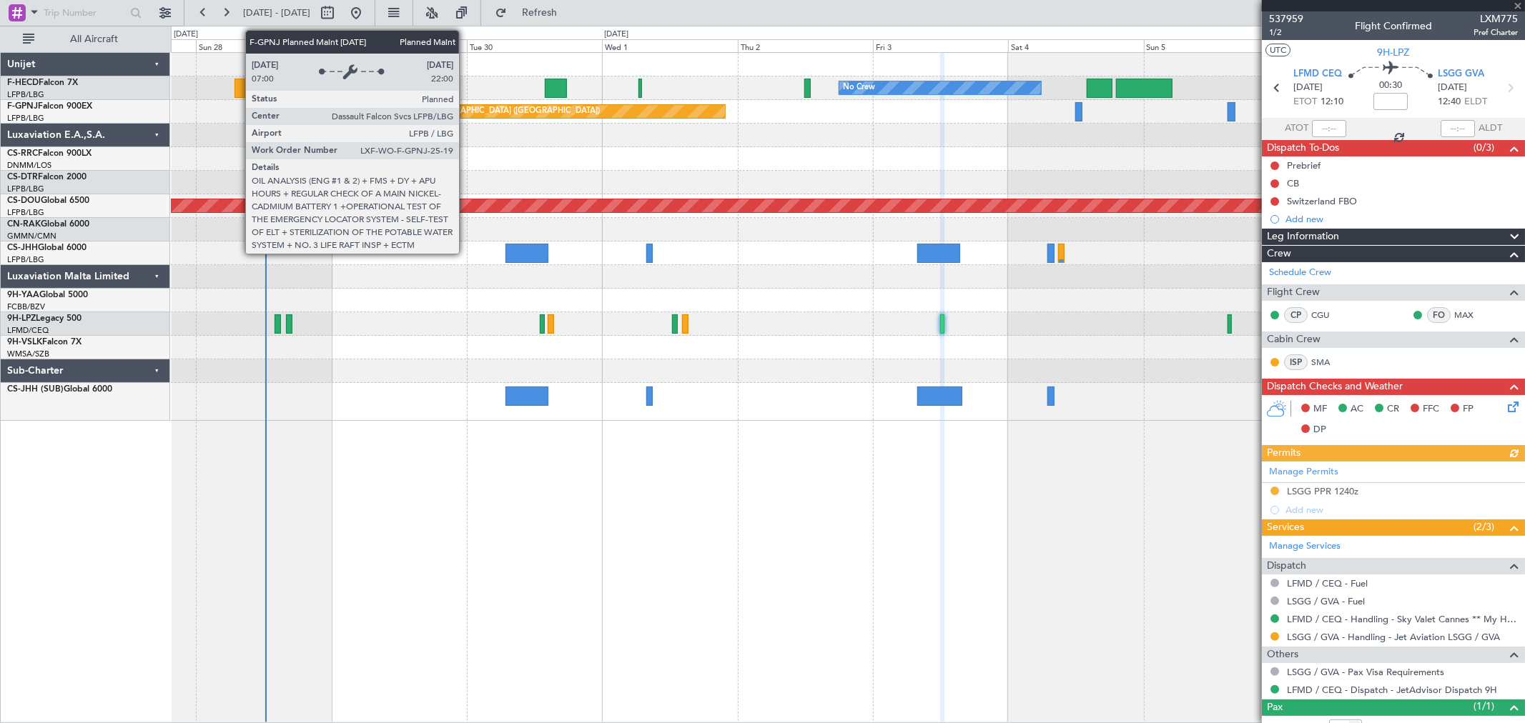
click at [566, 134] on div at bounding box center [847, 136] width 1353 height 24
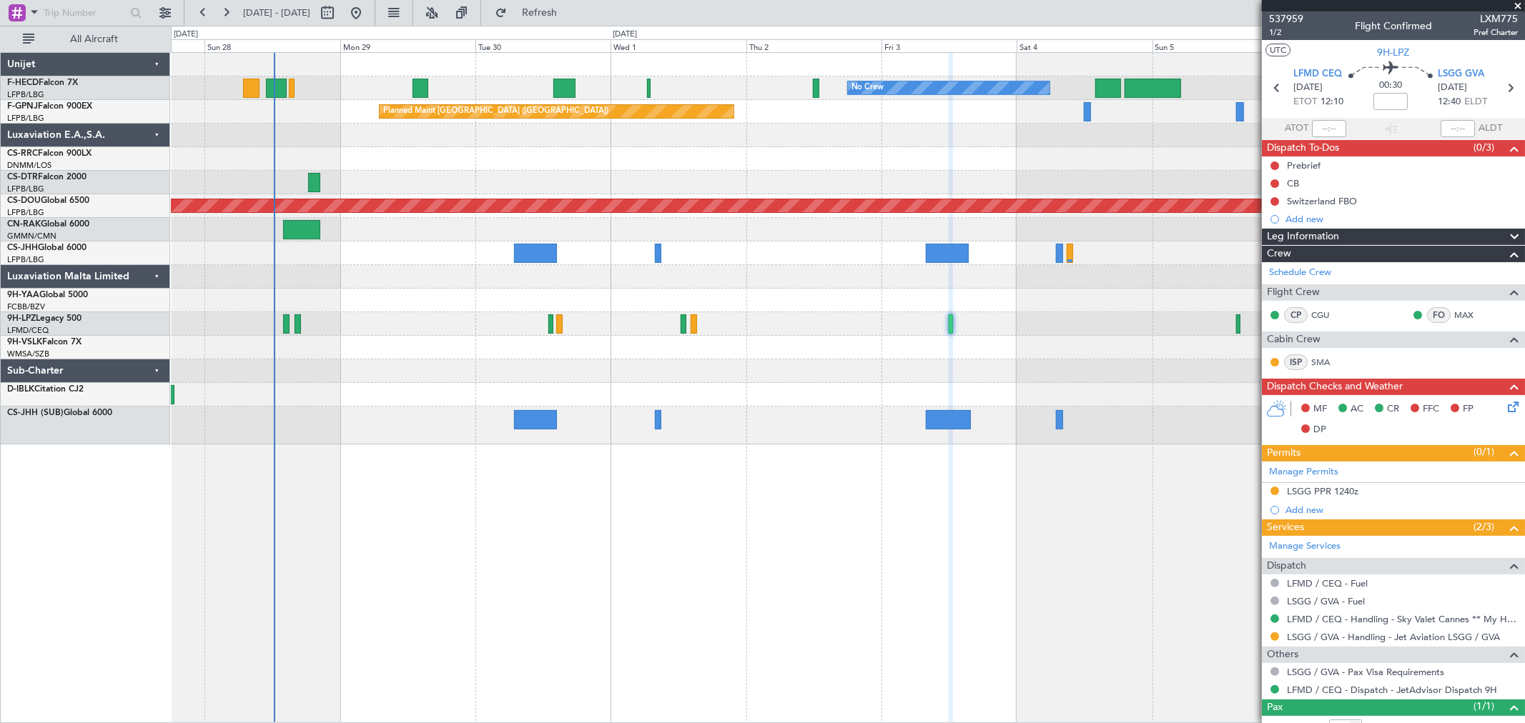
click at [419, 182] on div "No Crew No Crew Planned Maint [GEOGRAPHIC_DATA] ([GEOGRAPHIC_DATA]) No Crew Pla…" at bounding box center [847, 249] width 1353 height 392
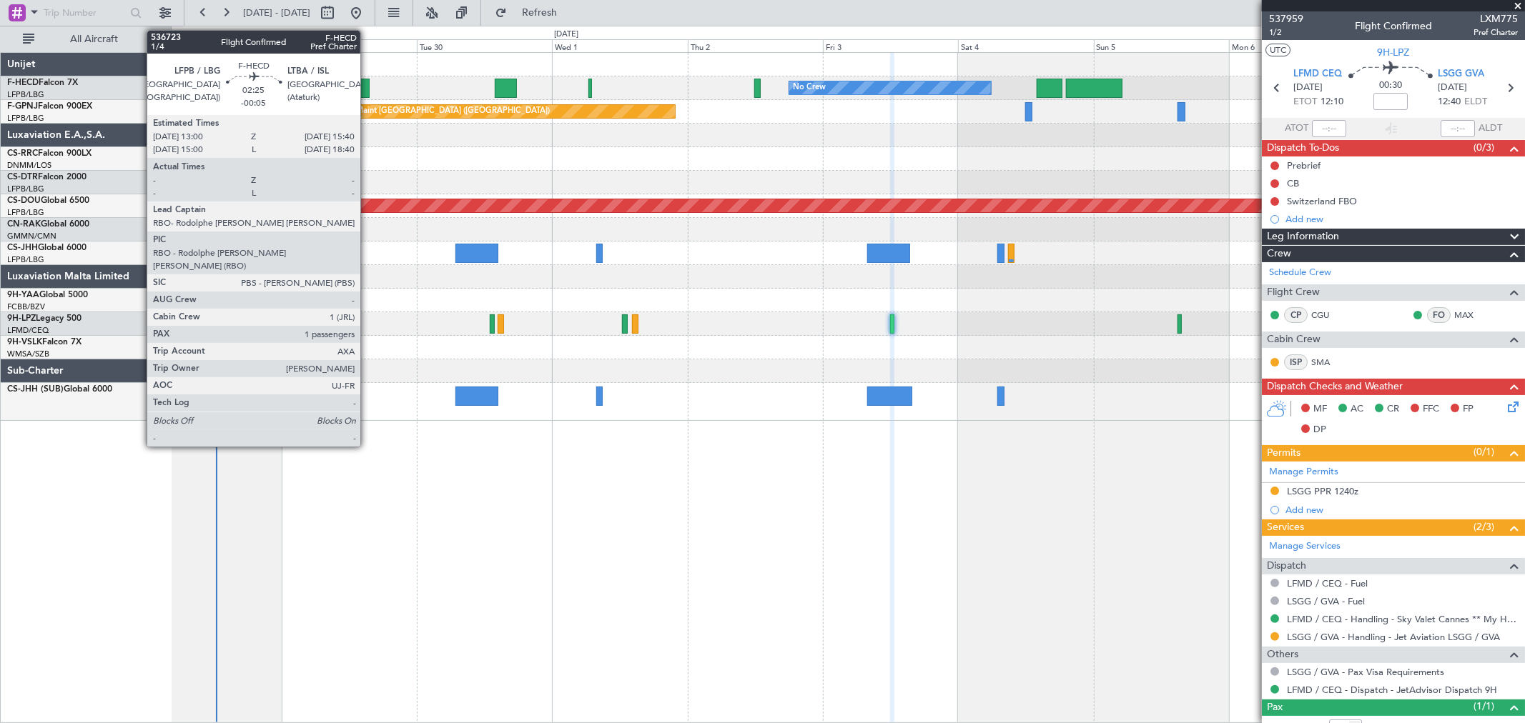
click at [367, 89] on div at bounding box center [362, 88] width 16 height 19
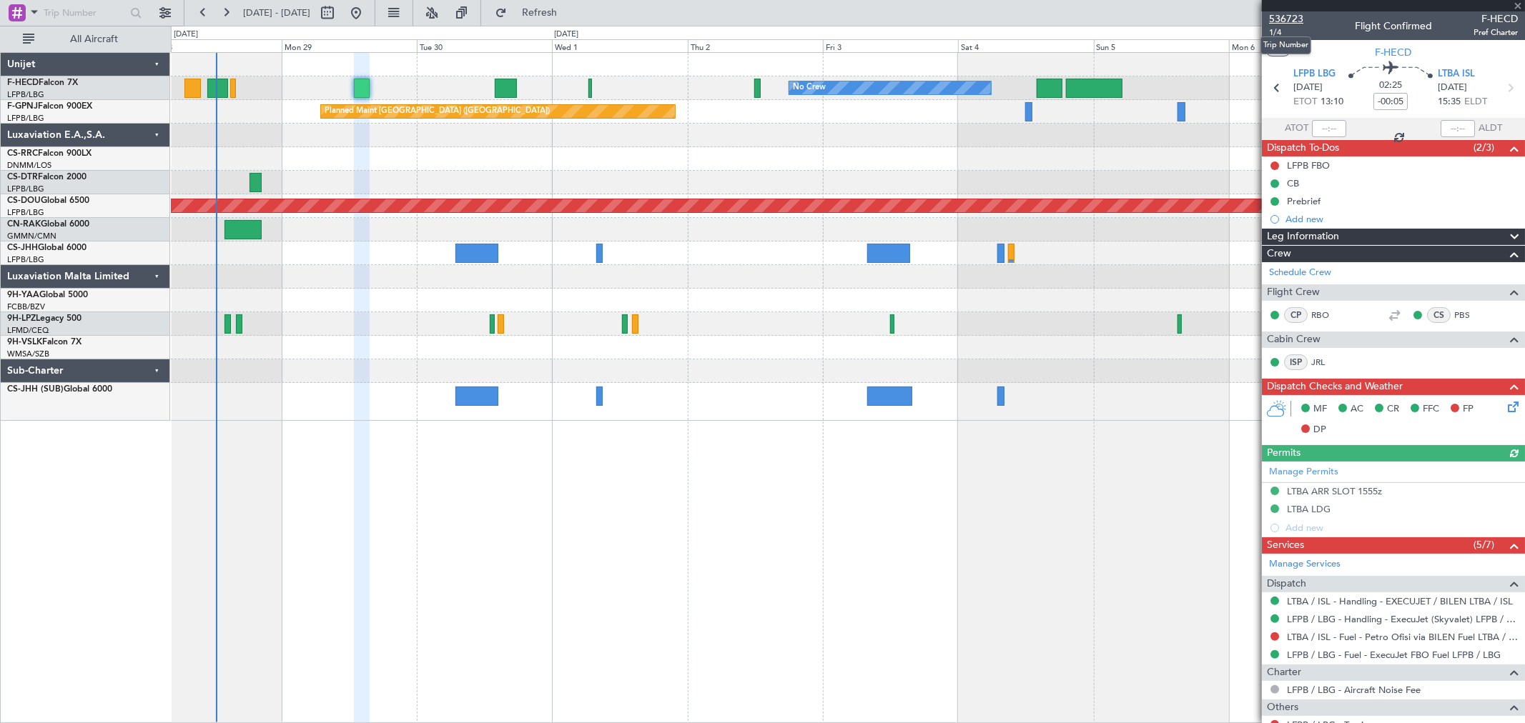
click at [1298, 14] on span "536723" at bounding box center [1286, 18] width 34 height 15
click at [732, 175] on div "No Crew No Crew No Crew Planned Maint [GEOGRAPHIC_DATA] ([GEOGRAPHIC_DATA]) No …" at bounding box center [847, 237] width 1353 height 368
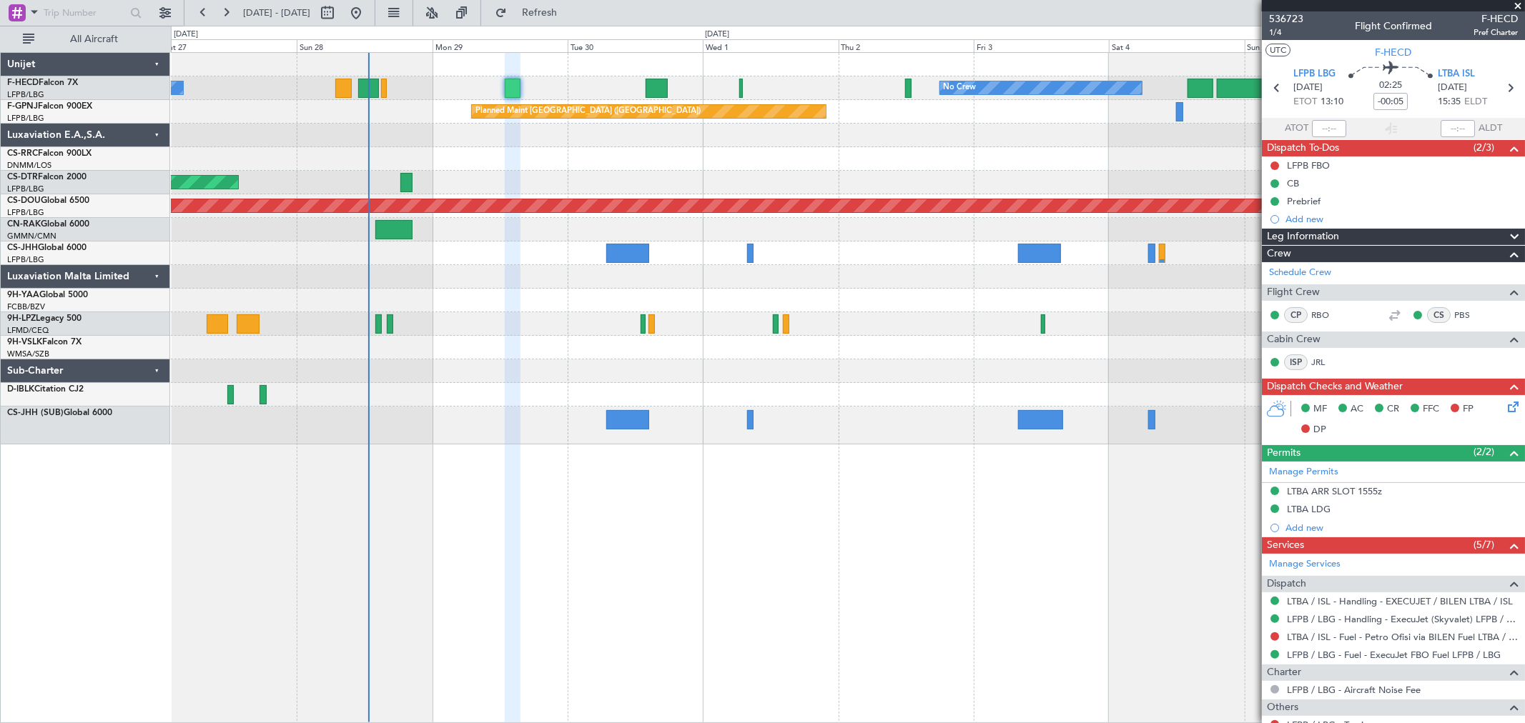
click at [382, 102] on div "No Crew No Crew Planned Maint [GEOGRAPHIC_DATA] ([GEOGRAPHIC_DATA]) No Crew Pla…" at bounding box center [847, 249] width 1353 height 392
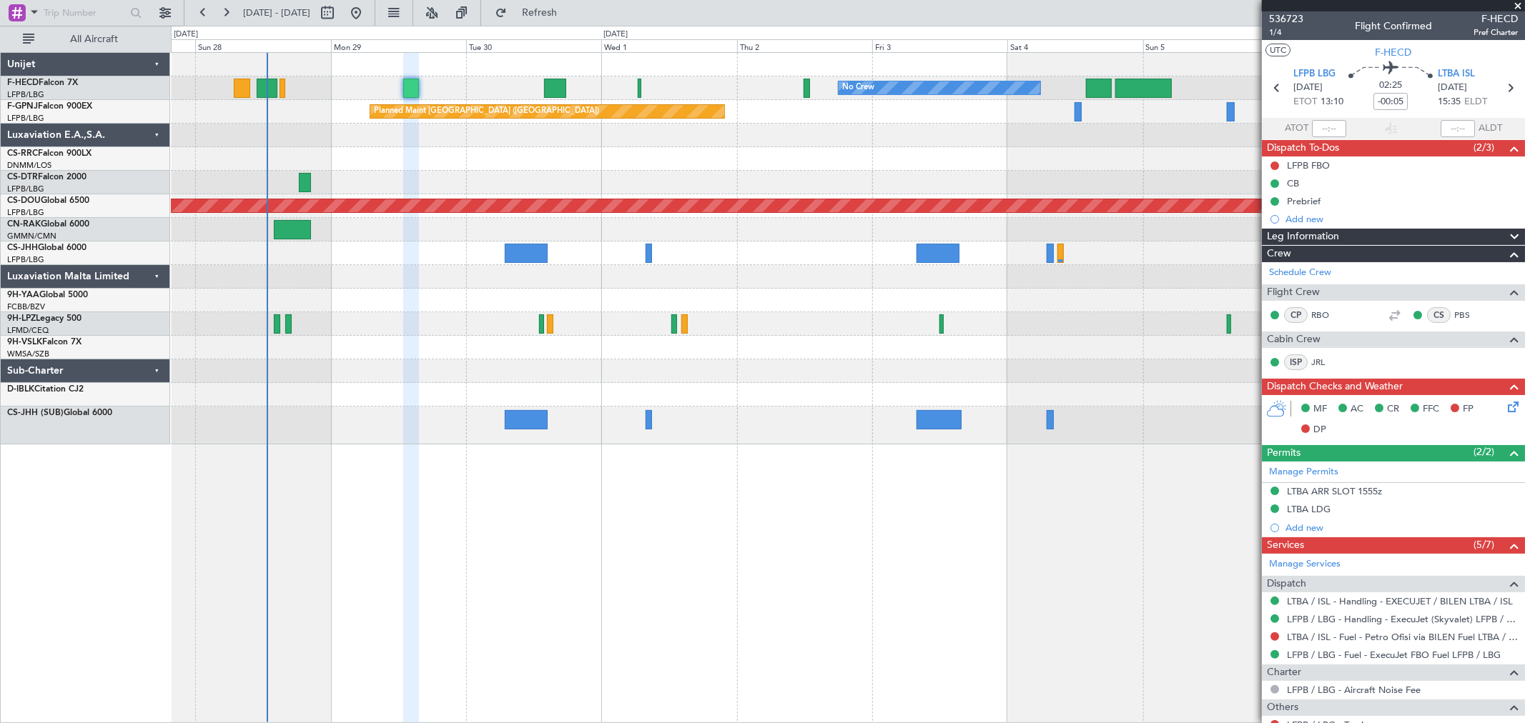
click at [316, 102] on div "No Crew No Crew Planned Maint [GEOGRAPHIC_DATA] ([GEOGRAPHIC_DATA]) No Crew Pla…" at bounding box center [847, 249] width 1353 height 392
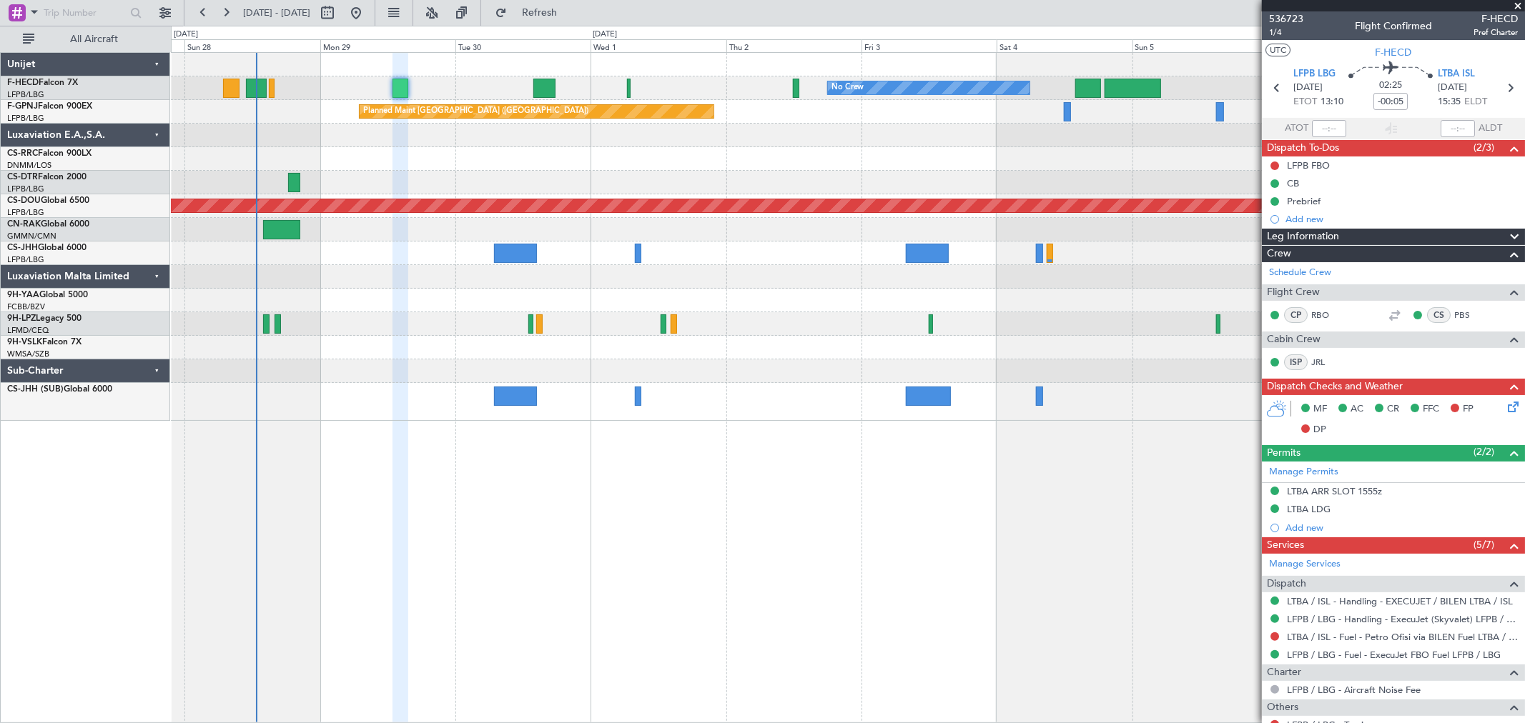
click at [419, 83] on div "No Crew No Crew Planned Maint [GEOGRAPHIC_DATA] ([GEOGRAPHIC_DATA]) No Crew" at bounding box center [847, 88] width 1353 height 24
click at [361, 91] on div "No Crew No Crew Planned Maint [GEOGRAPHIC_DATA] ([GEOGRAPHIC_DATA]) No Crew" at bounding box center [847, 88] width 1353 height 24
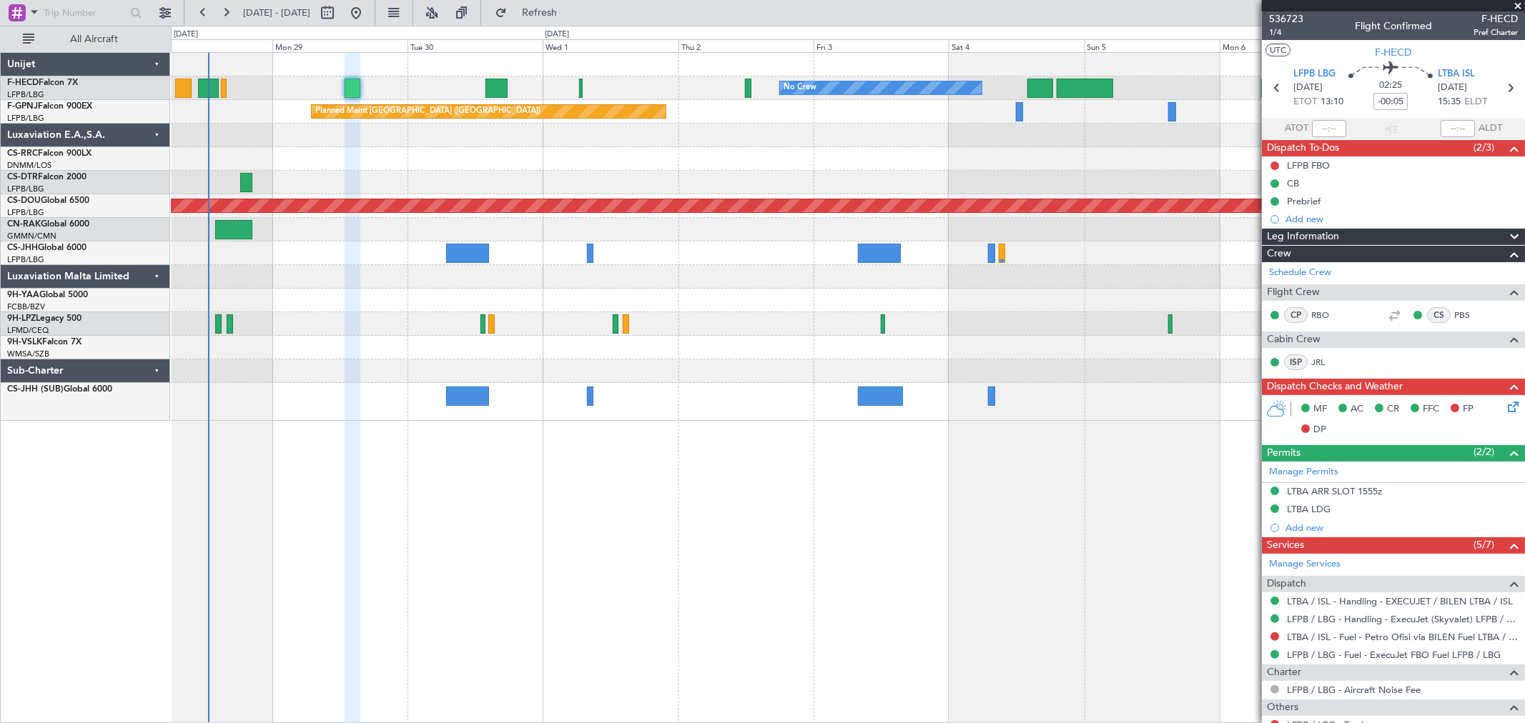
click at [307, 93] on div "No Crew No Crew No Crew Planned Maint [GEOGRAPHIC_DATA] ([GEOGRAPHIC_DATA]) No …" at bounding box center [847, 88] width 1353 height 24
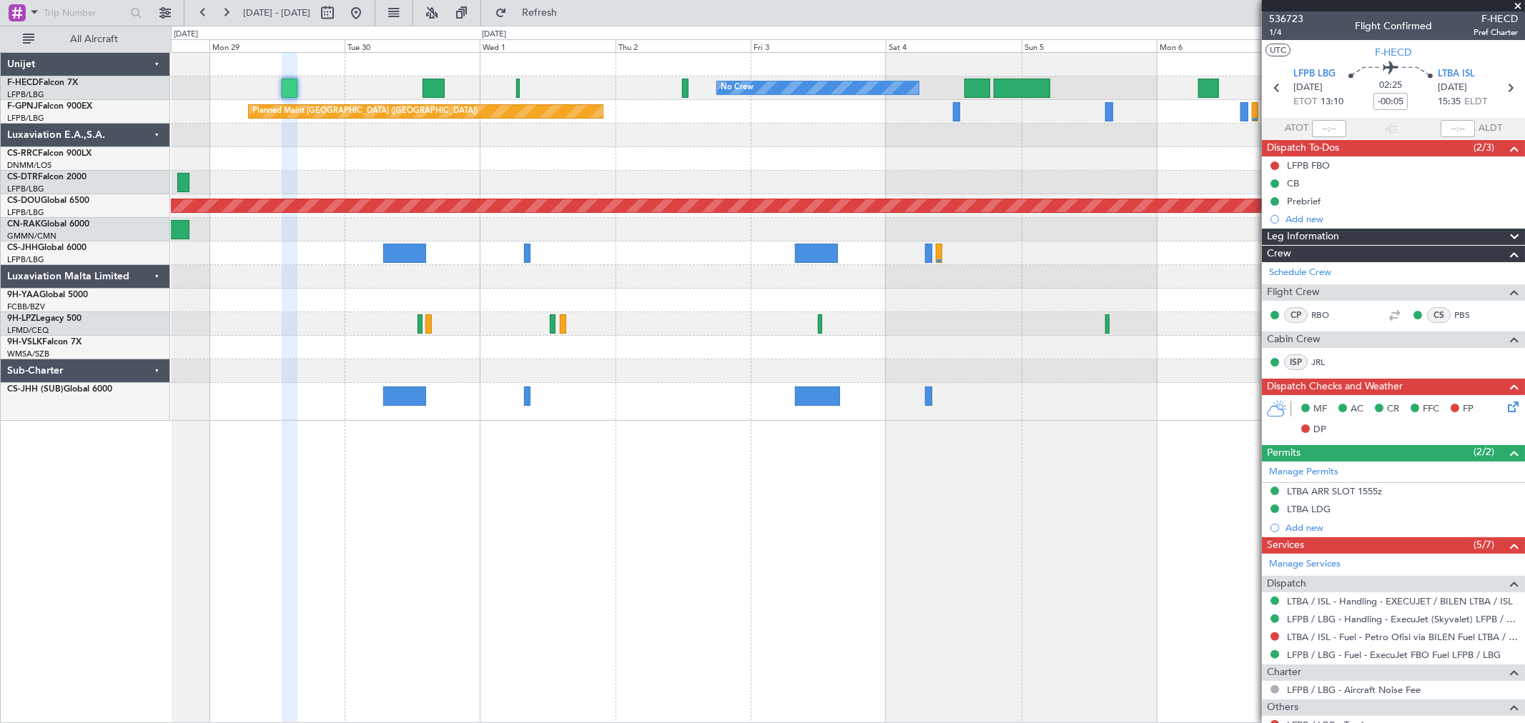
click at [287, 86] on div "No Crew No Crew No Crew Planned Maint [GEOGRAPHIC_DATA] ([GEOGRAPHIC_DATA]) No …" at bounding box center [847, 88] width 1353 height 24
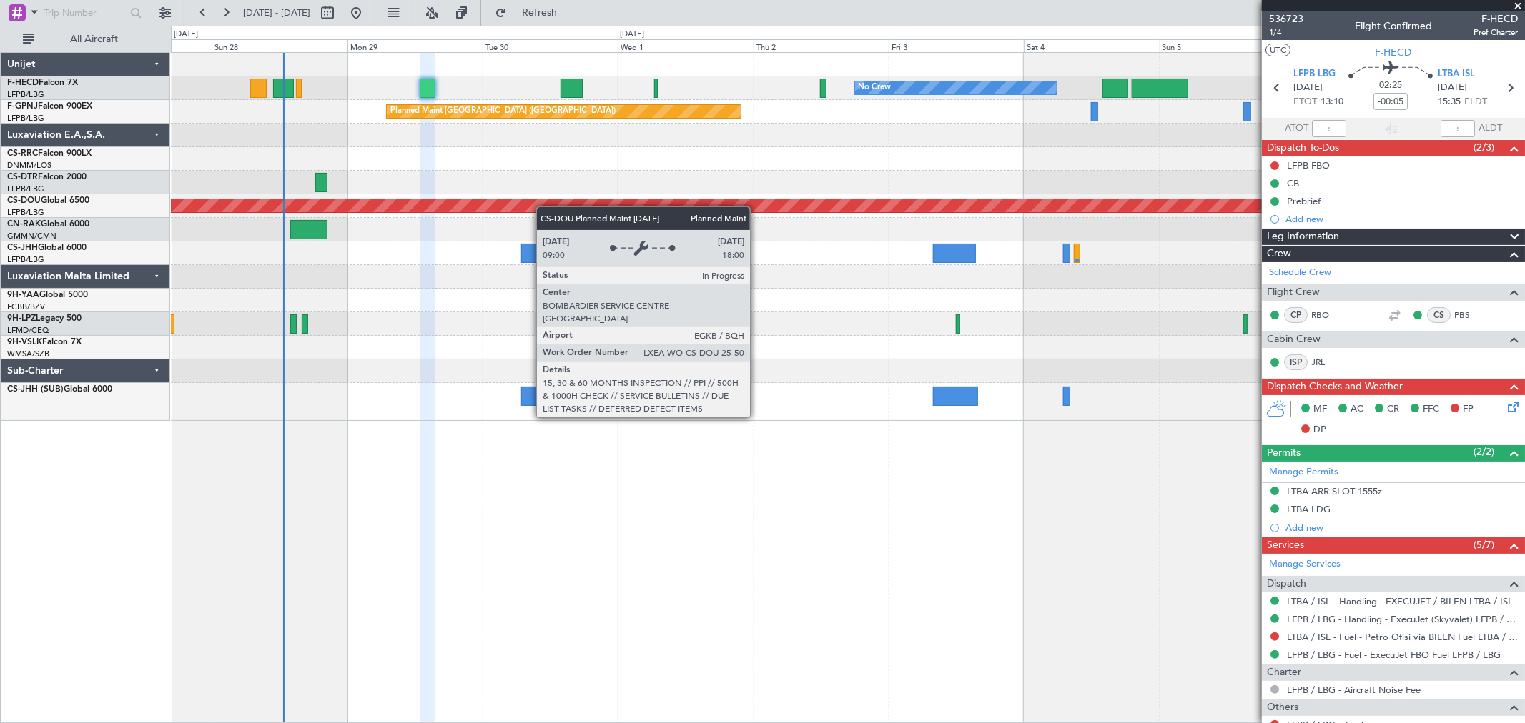
click at [558, 209] on div "No Crew No Crew Planned Maint [GEOGRAPHIC_DATA] ([GEOGRAPHIC_DATA]) No Crew Pla…" at bounding box center [847, 237] width 1353 height 368
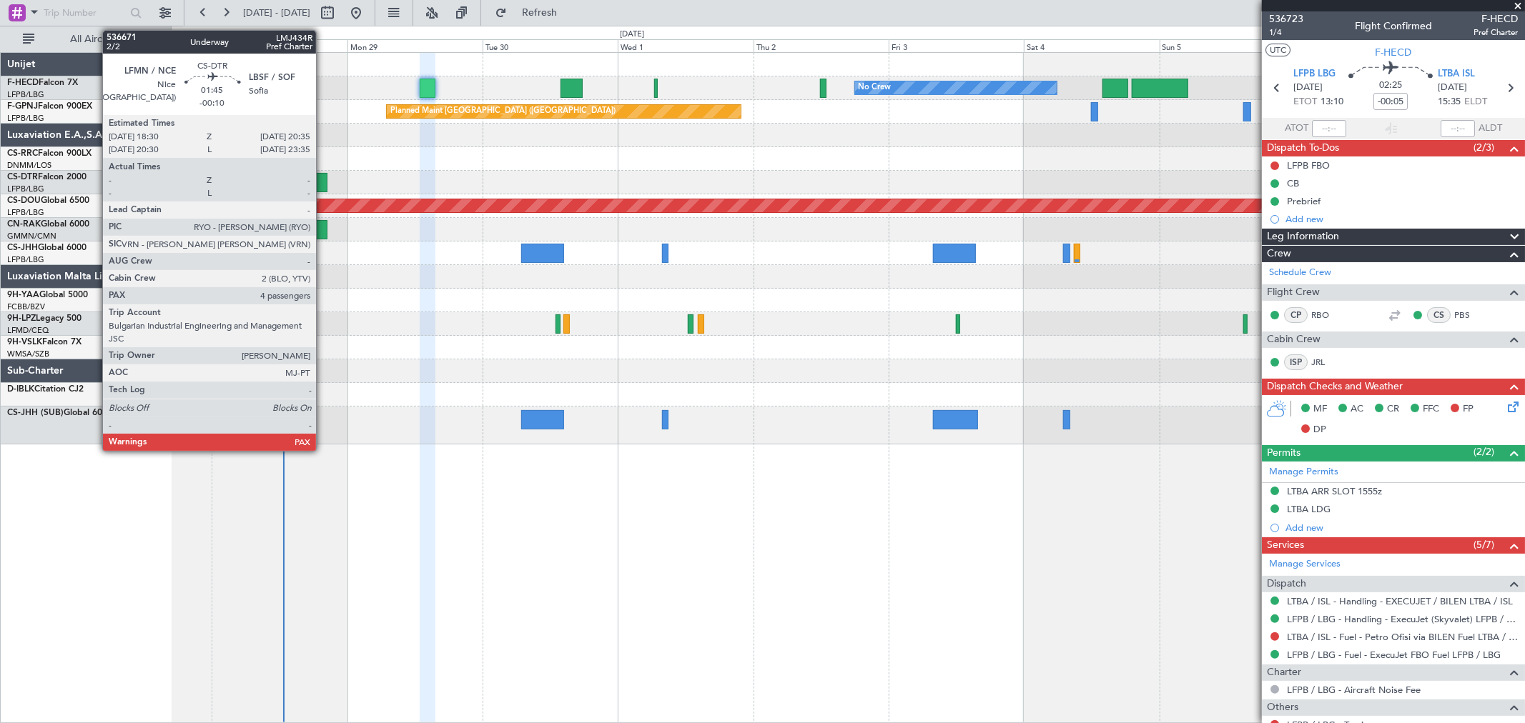
click at [323, 180] on div at bounding box center [321, 182] width 12 height 19
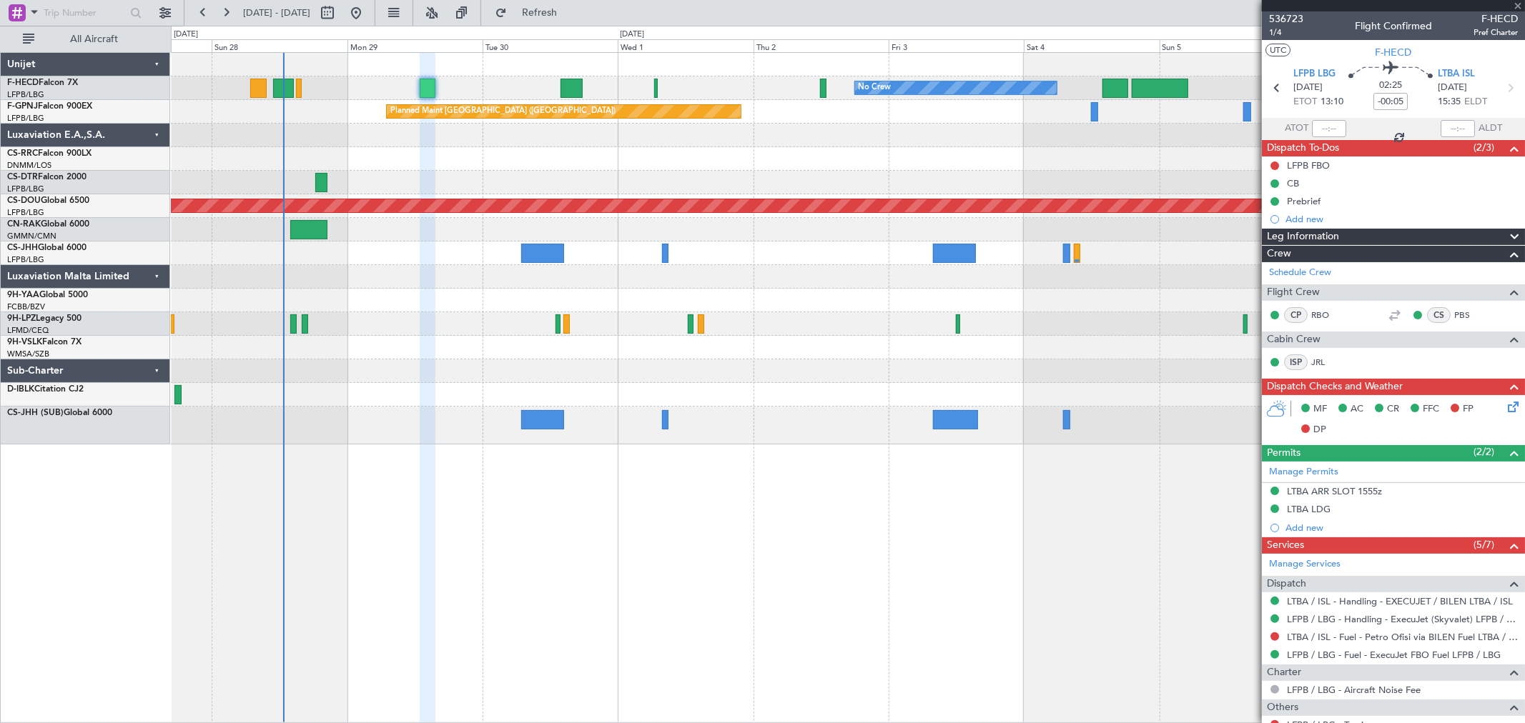
type input "-00:10"
type input "4"
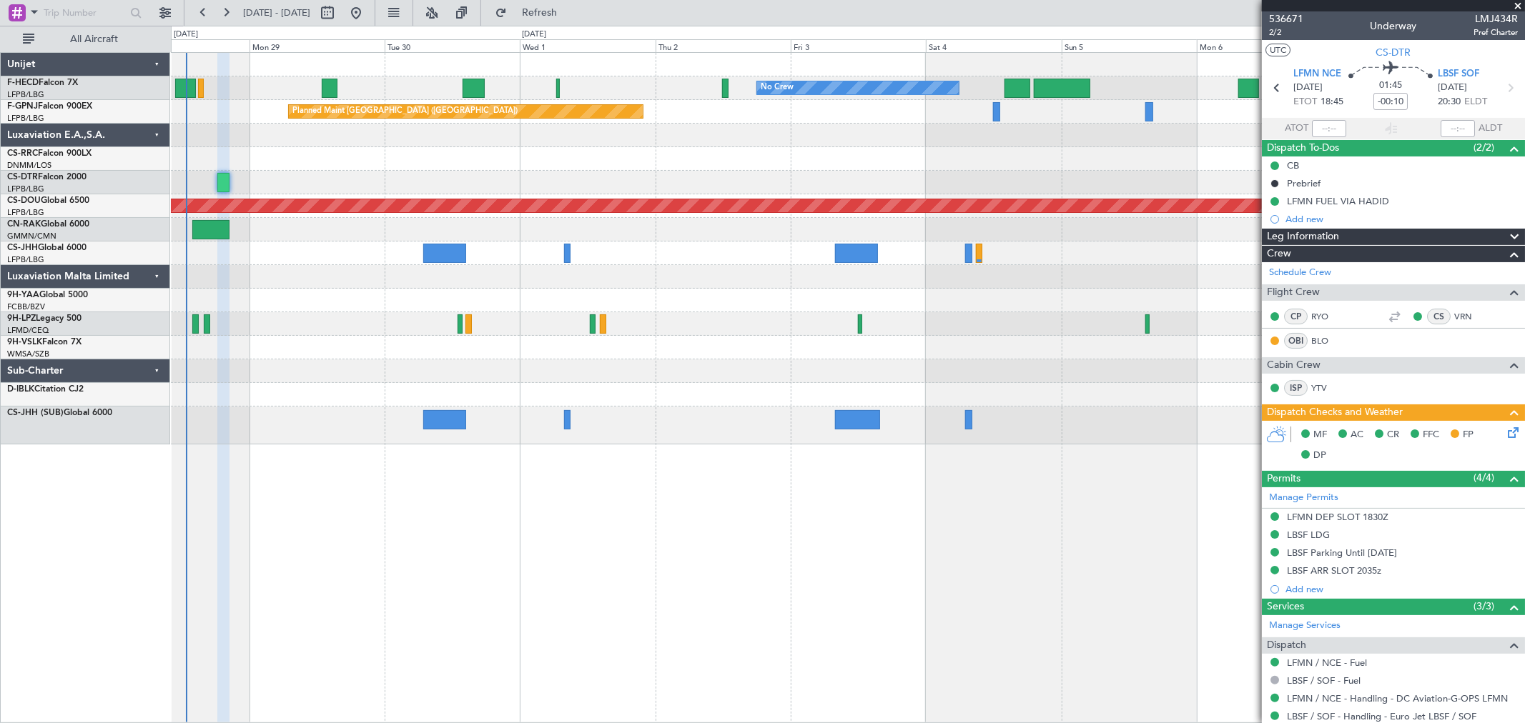
click at [403, 158] on div "No Crew No Crew No Crew Planned Maint [GEOGRAPHIC_DATA] ([GEOGRAPHIC_DATA]) No …" at bounding box center [847, 249] width 1353 height 392
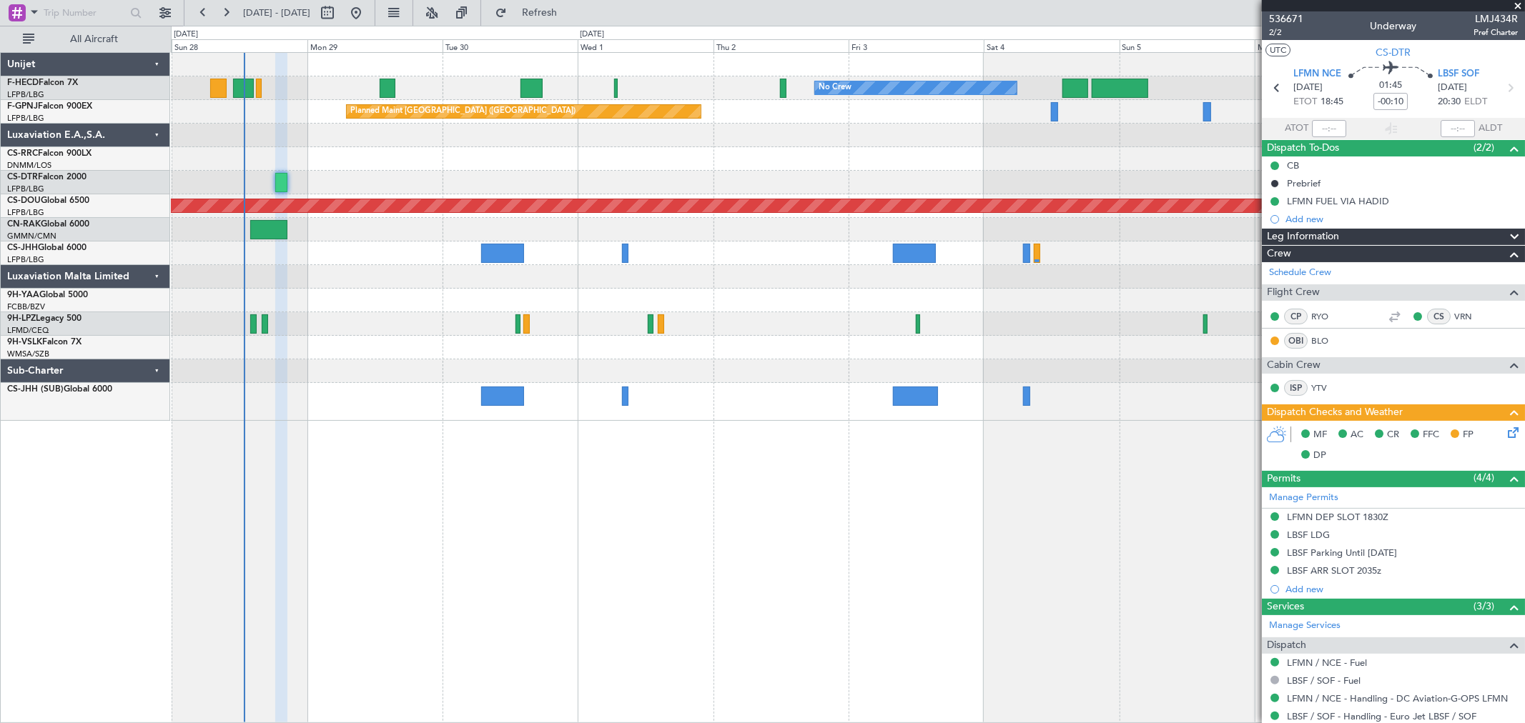
click at [312, 163] on div "No Crew No Crew Planned Maint [GEOGRAPHIC_DATA] ([GEOGRAPHIC_DATA]) No Crew Pla…" at bounding box center [847, 237] width 1353 height 368
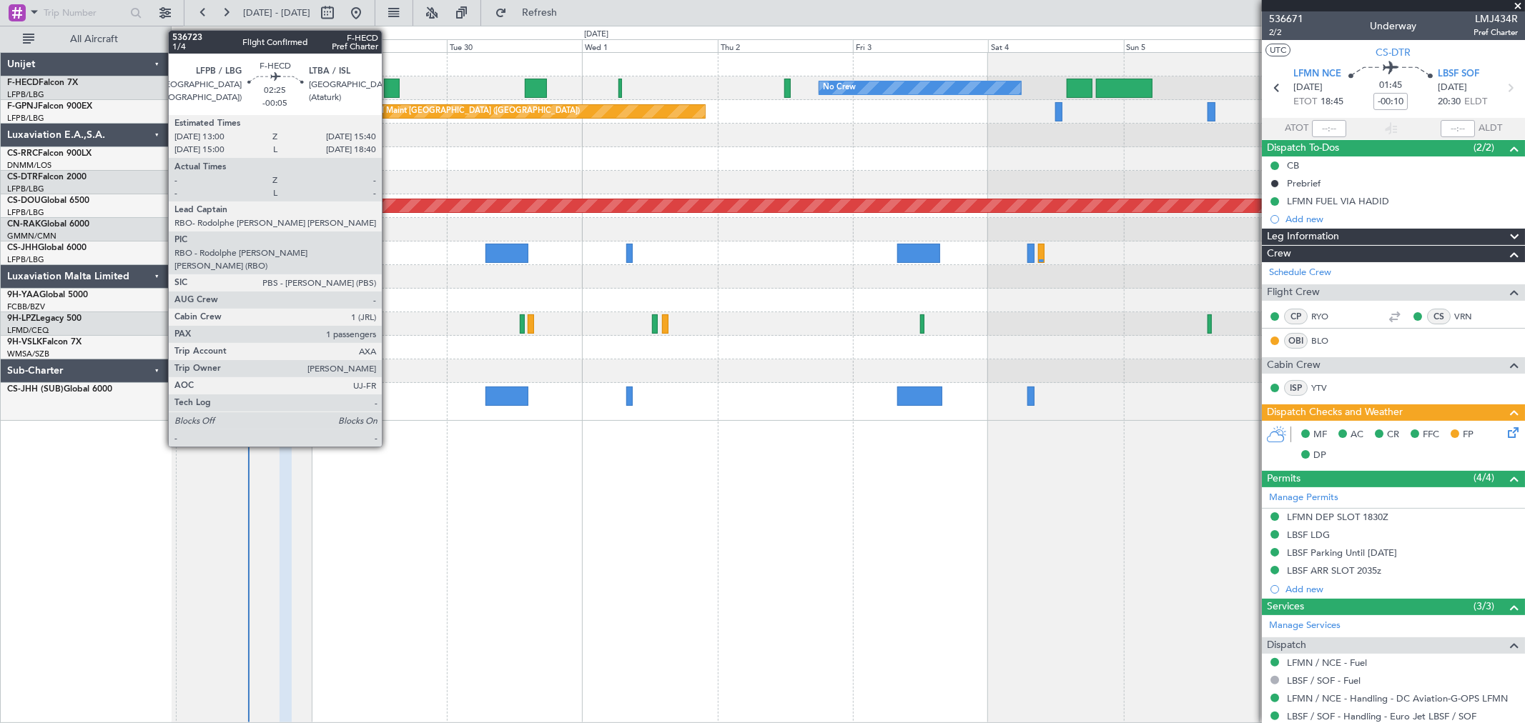
click at [389, 83] on div at bounding box center [392, 88] width 16 height 19
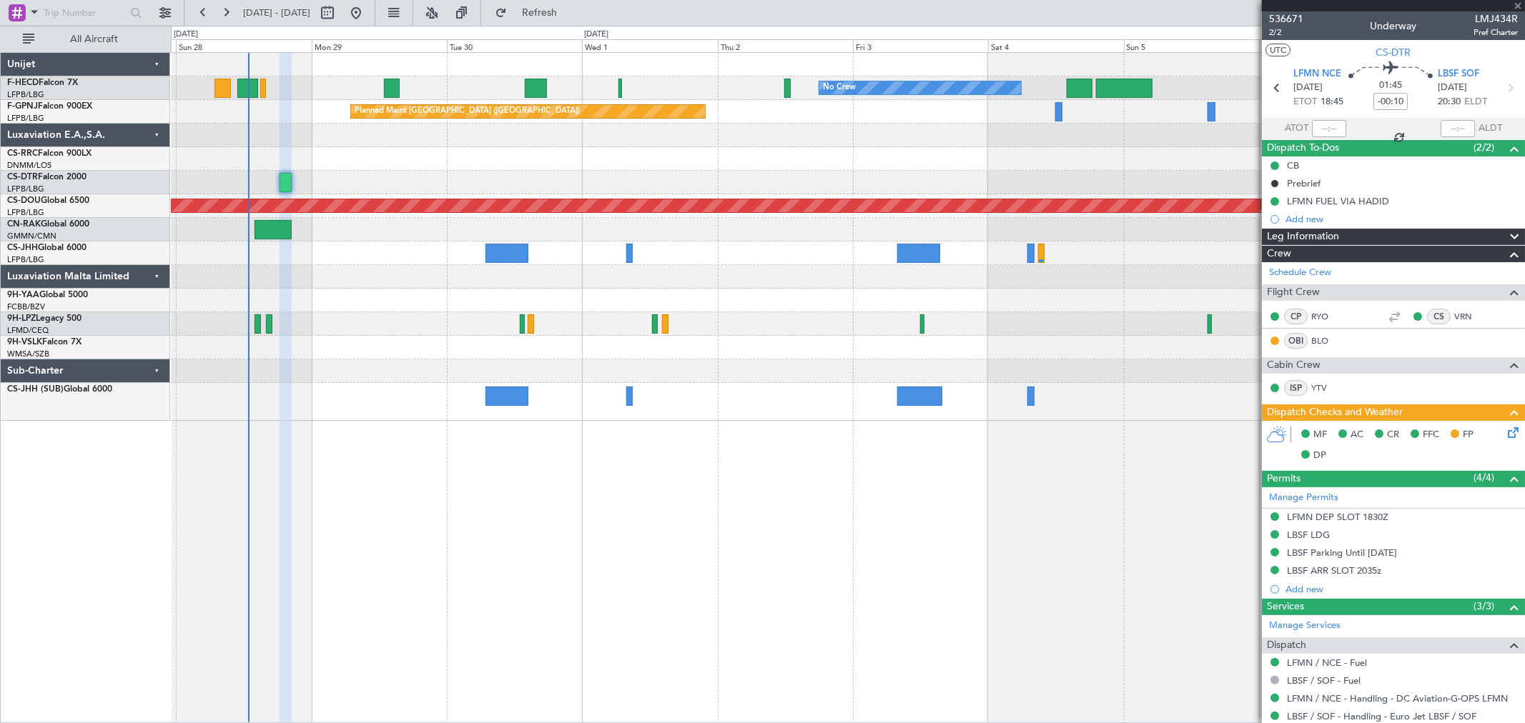
type input "-00:05"
type input "1"
